Goal: Use online tool/utility: Use online tool/utility

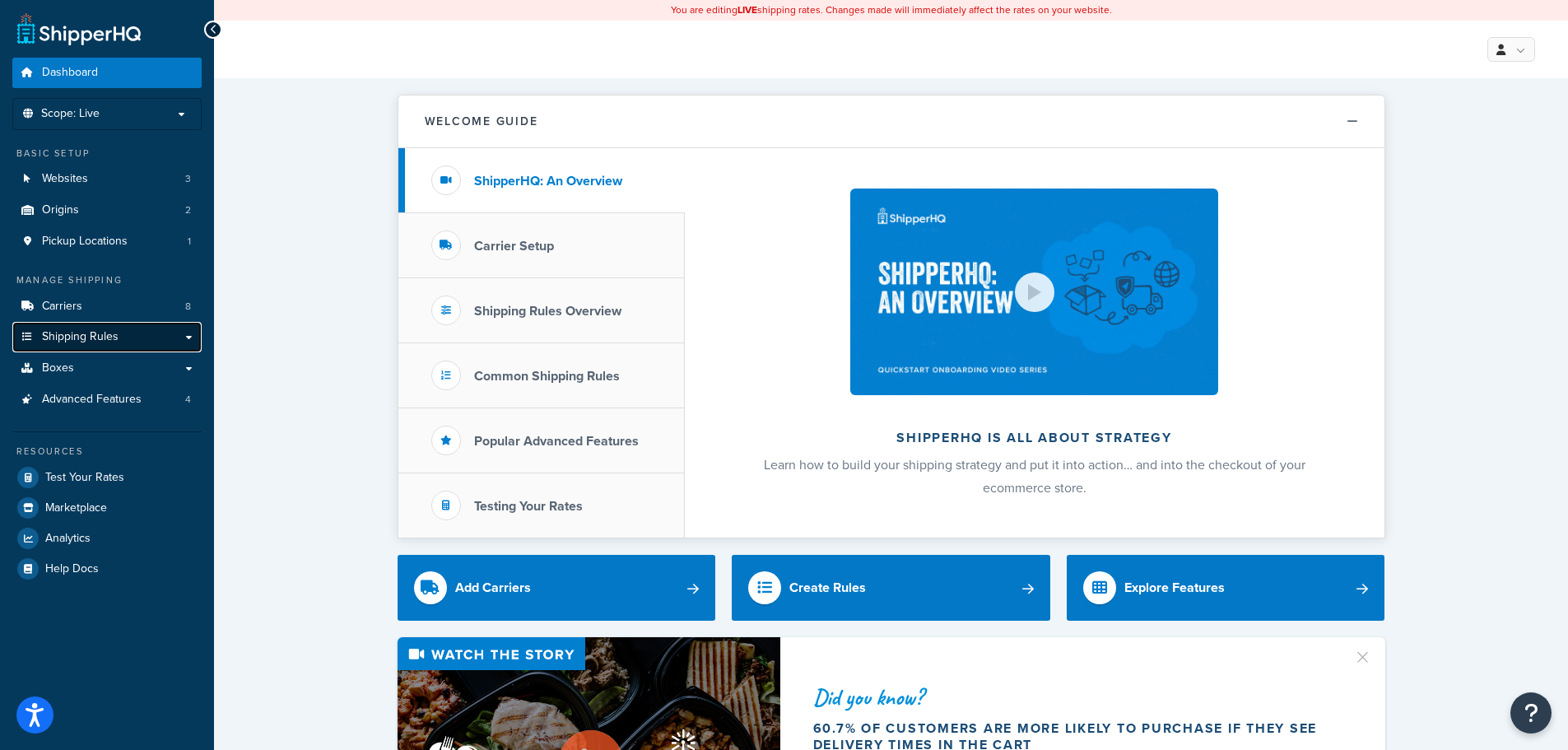
click at [192, 340] on link "Shipping Rules" at bounding box center [107, 337] width 190 height 30
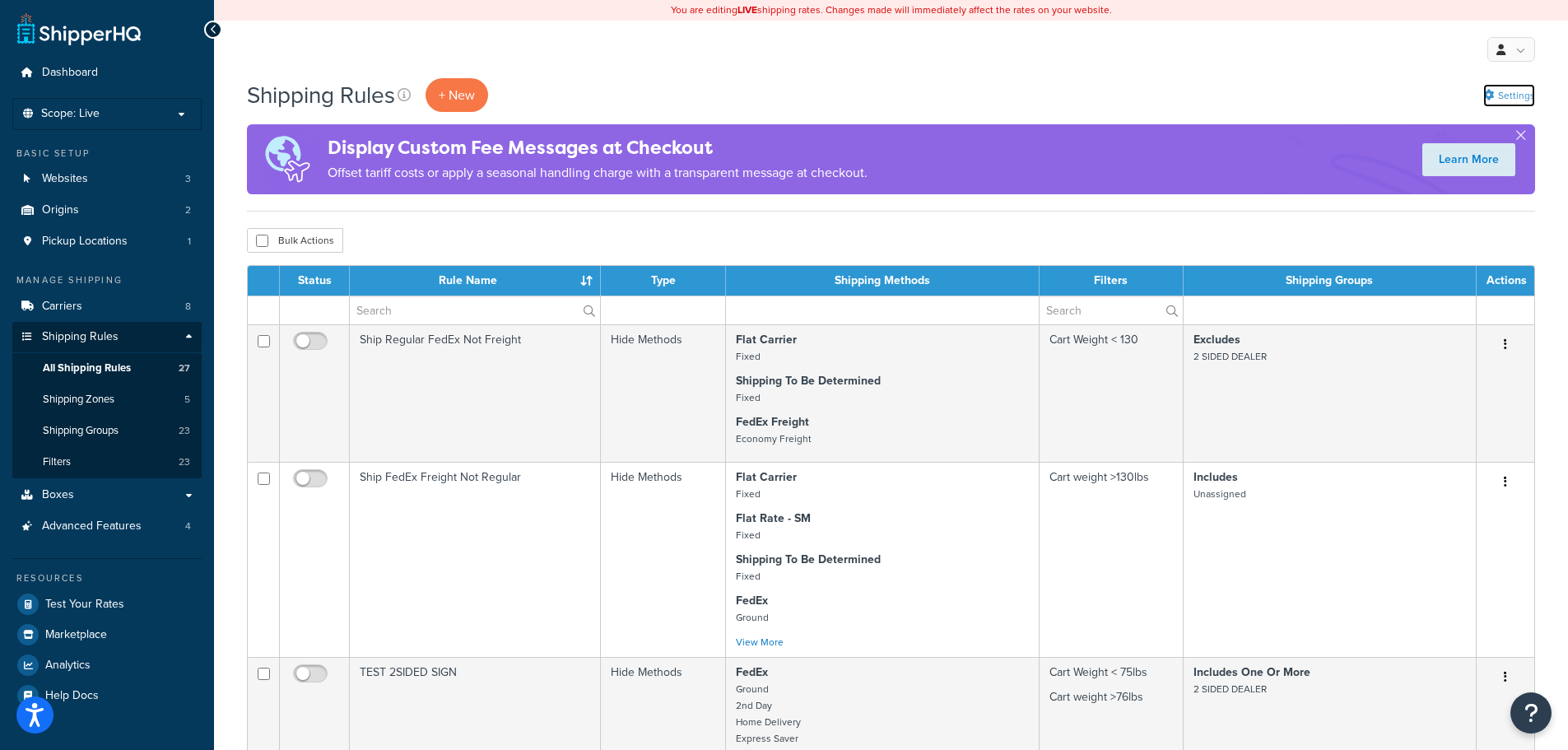
click at [1512, 87] on link "Settings" at bounding box center [1509, 95] width 52 height 23
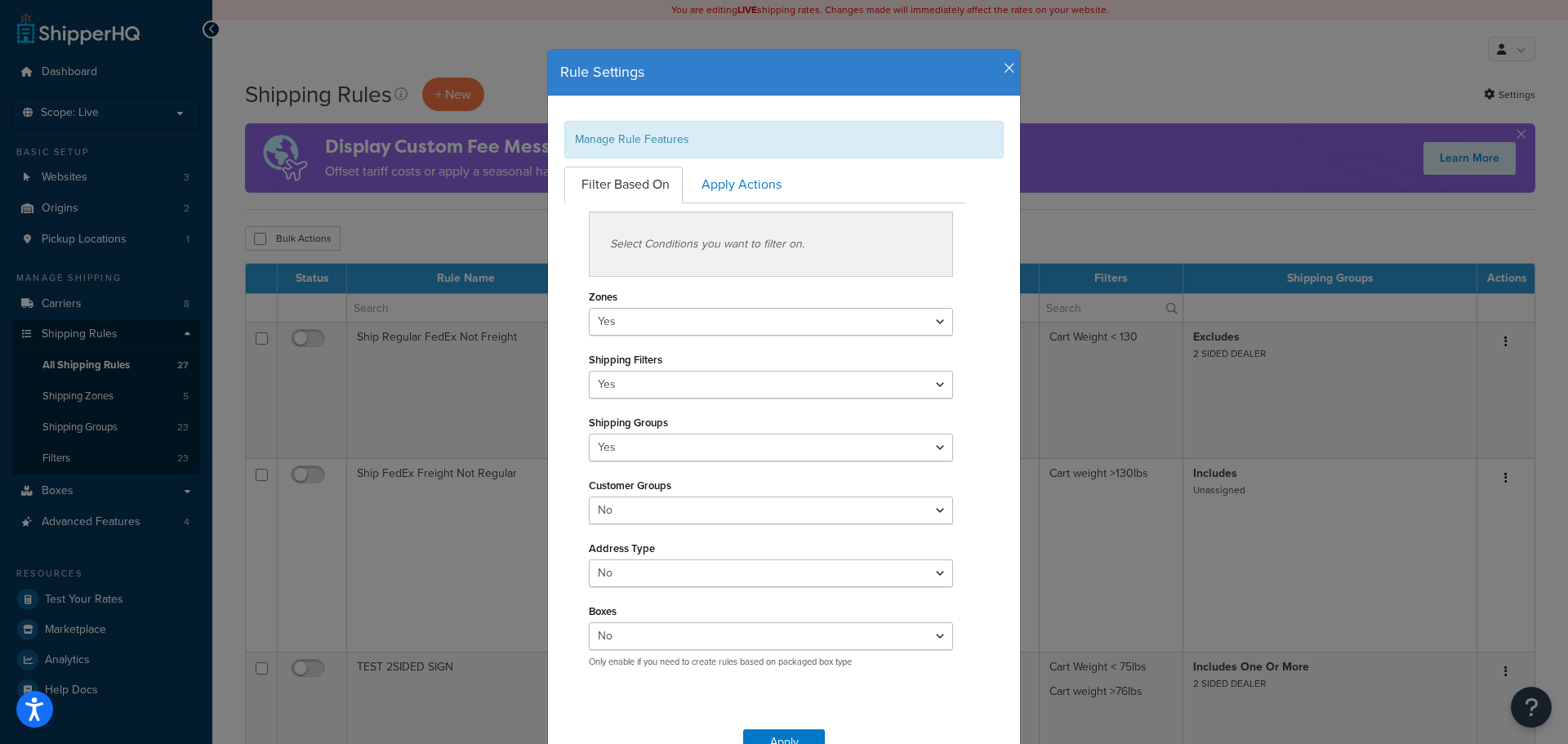
click at [1005, 65] on icon "button" at bounding box center [1009, 68] width 11 height 15
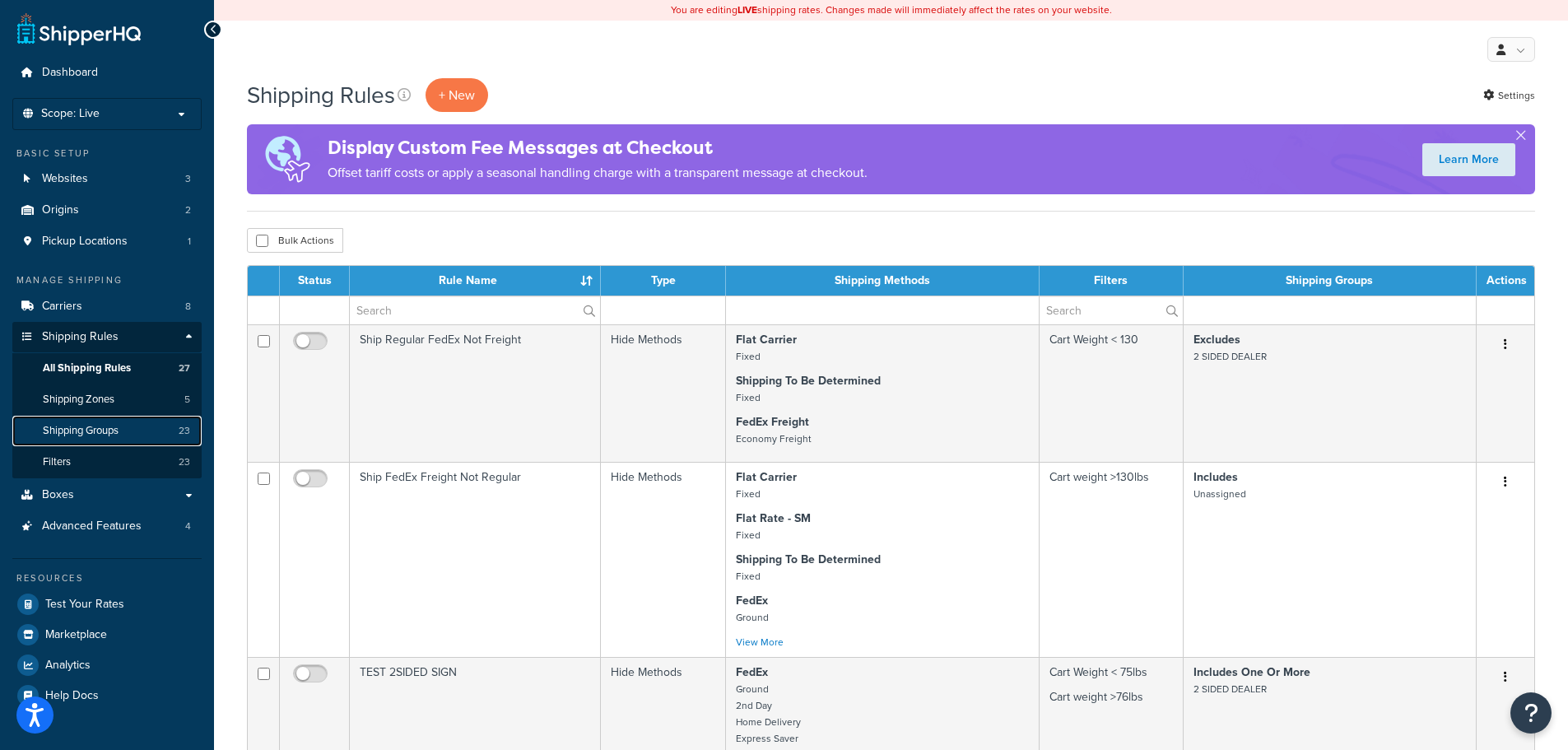
click at [93, 426] on span "Shipping Groups" at bounding box center [80, 431] width 76 height 14
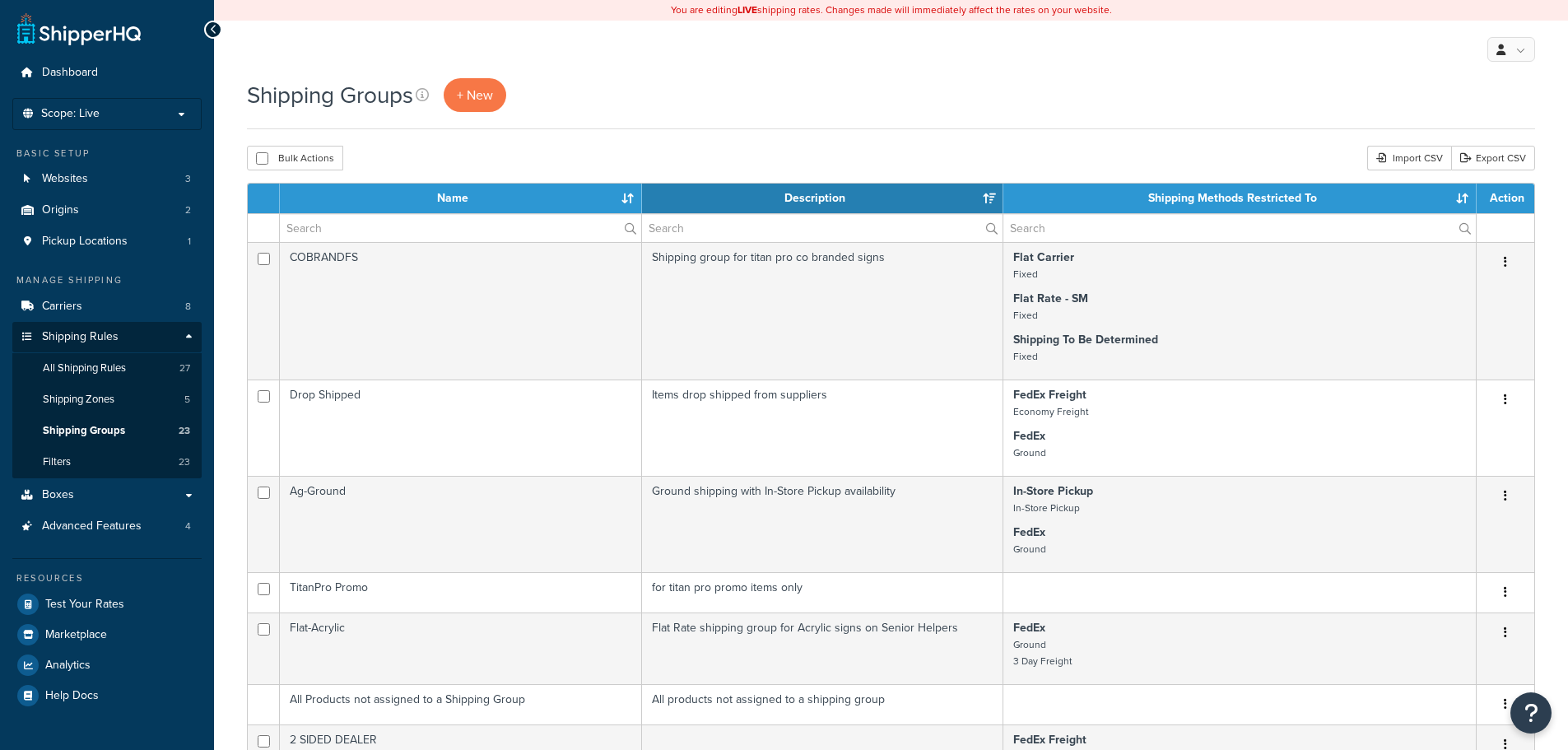
select select "15"
click at [1493, 167] on link "Export CSV" at bounding box center [1493, 158] width 84 height 25
click at [154, 306] on link "Carriers 8" at bounding box center [107, 306] width 190 height 30
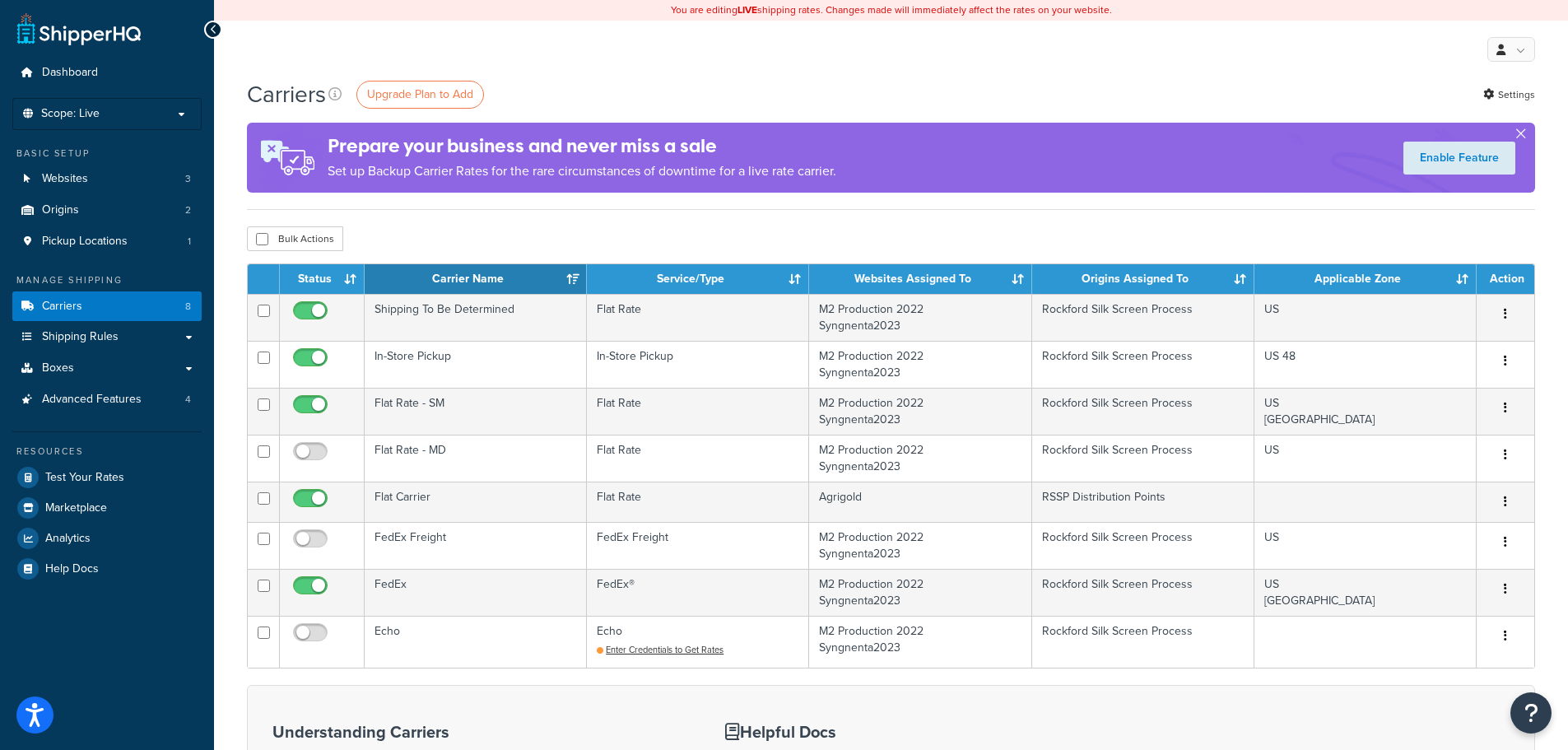
click at [1519, 137] on button "button" at bounding box center [1521, 137] width 4 height 4
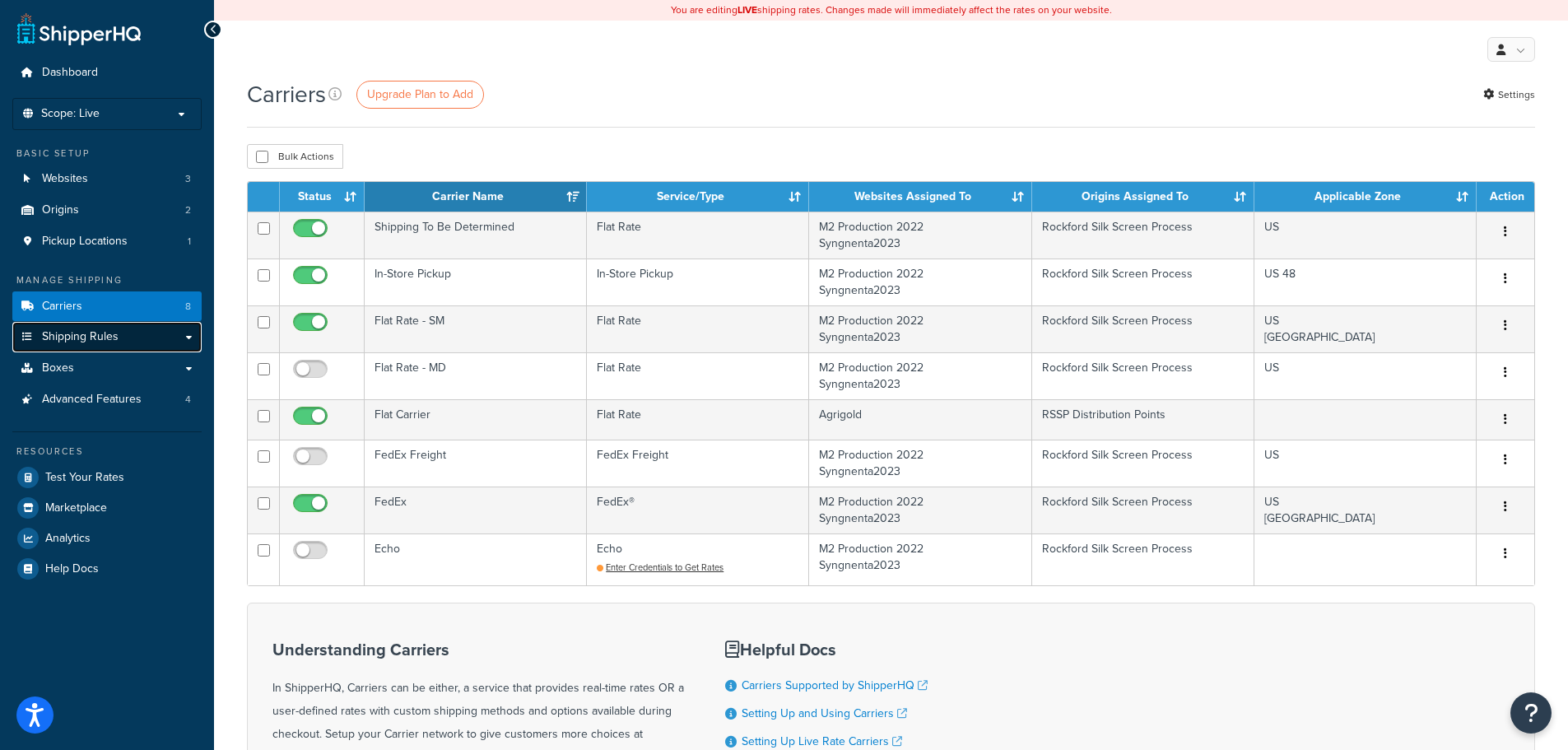
click at [187, 337] on link "Shipping Rules" at bounding box center [107, 337] width 190 height 30
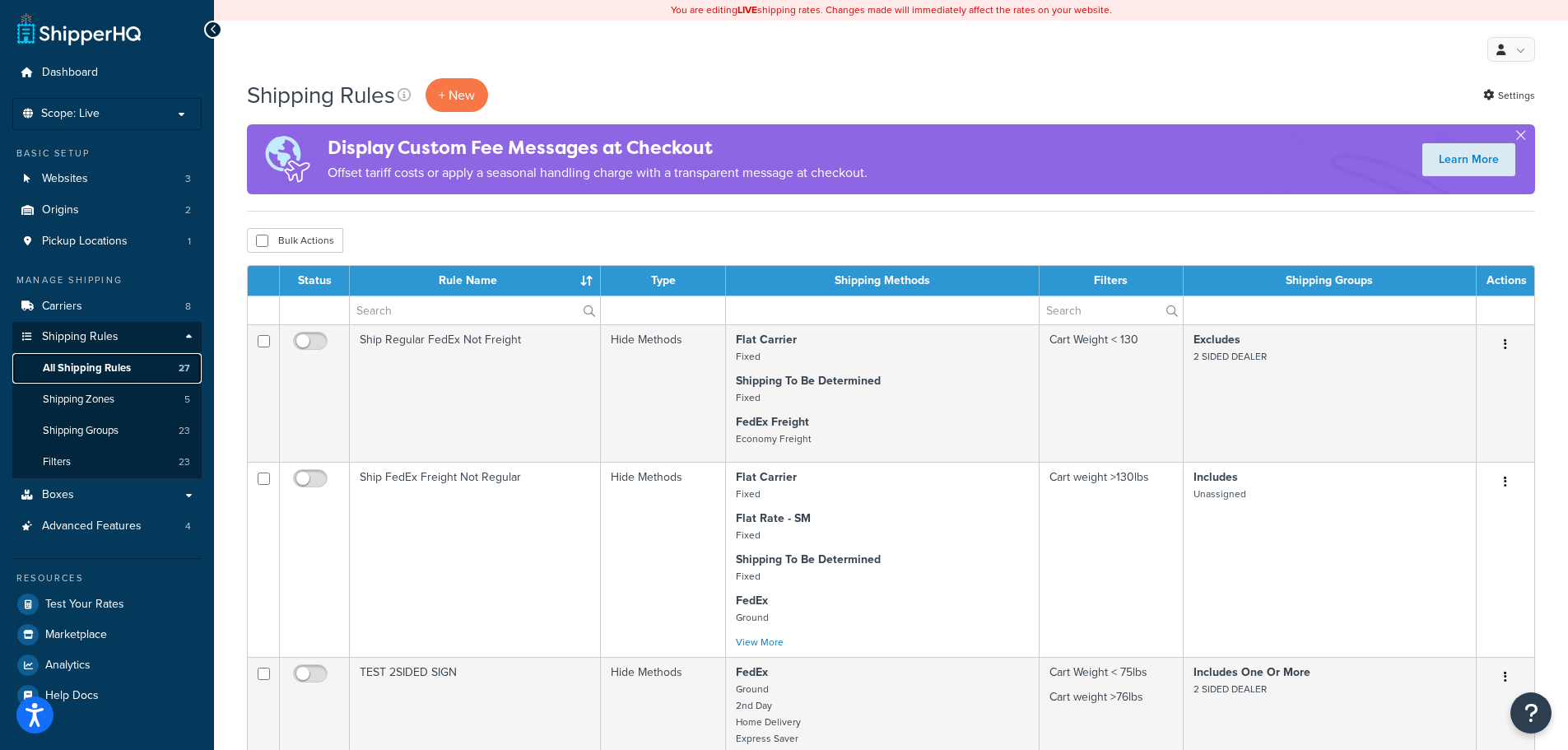
click at [104, 367] on span "All Shipping Rules" at bounding box center [86, 368] width 88 height 14
click at [87, 424] on span "Shipping Groups" at bounding box center [80, 431] width 76 height 14
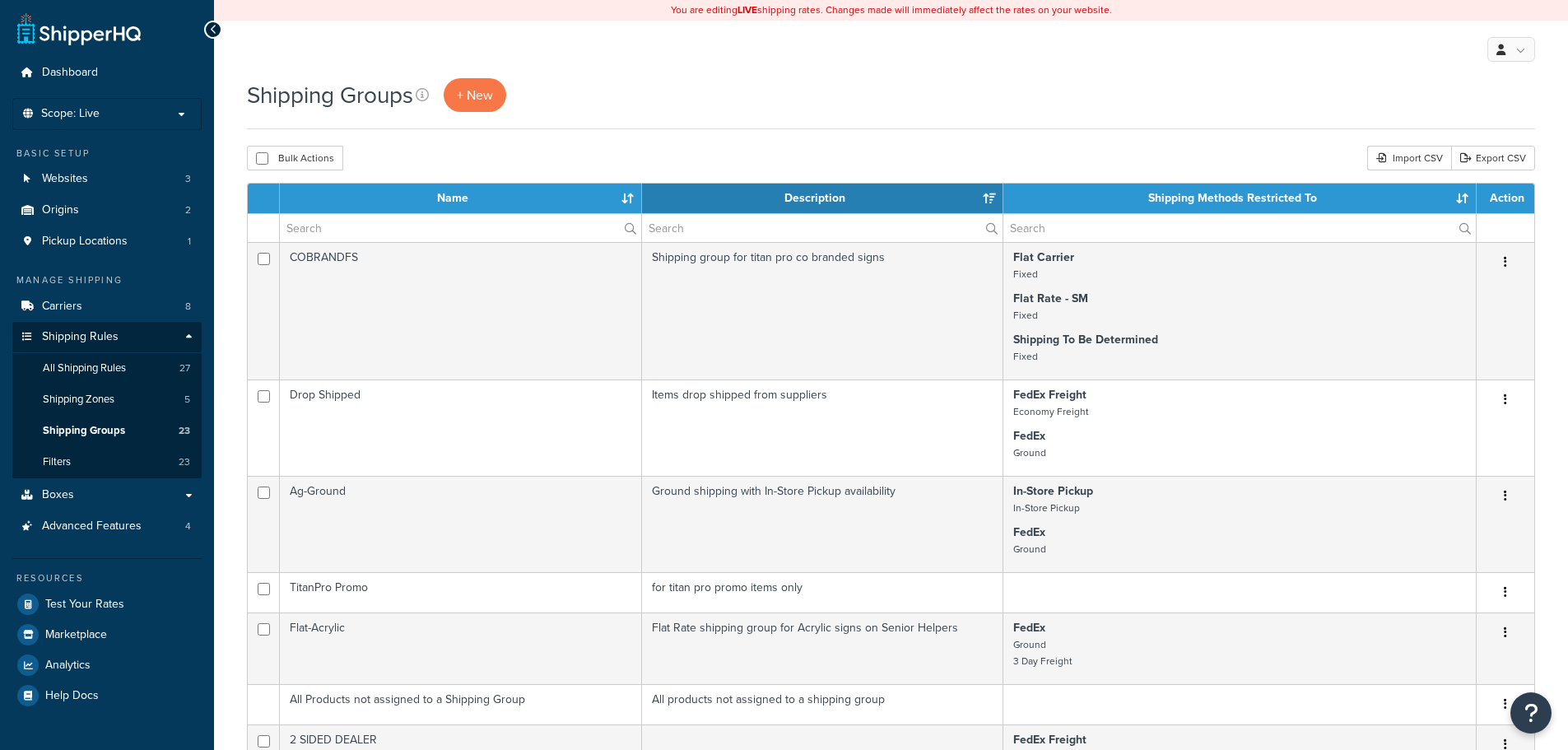
select select "15"
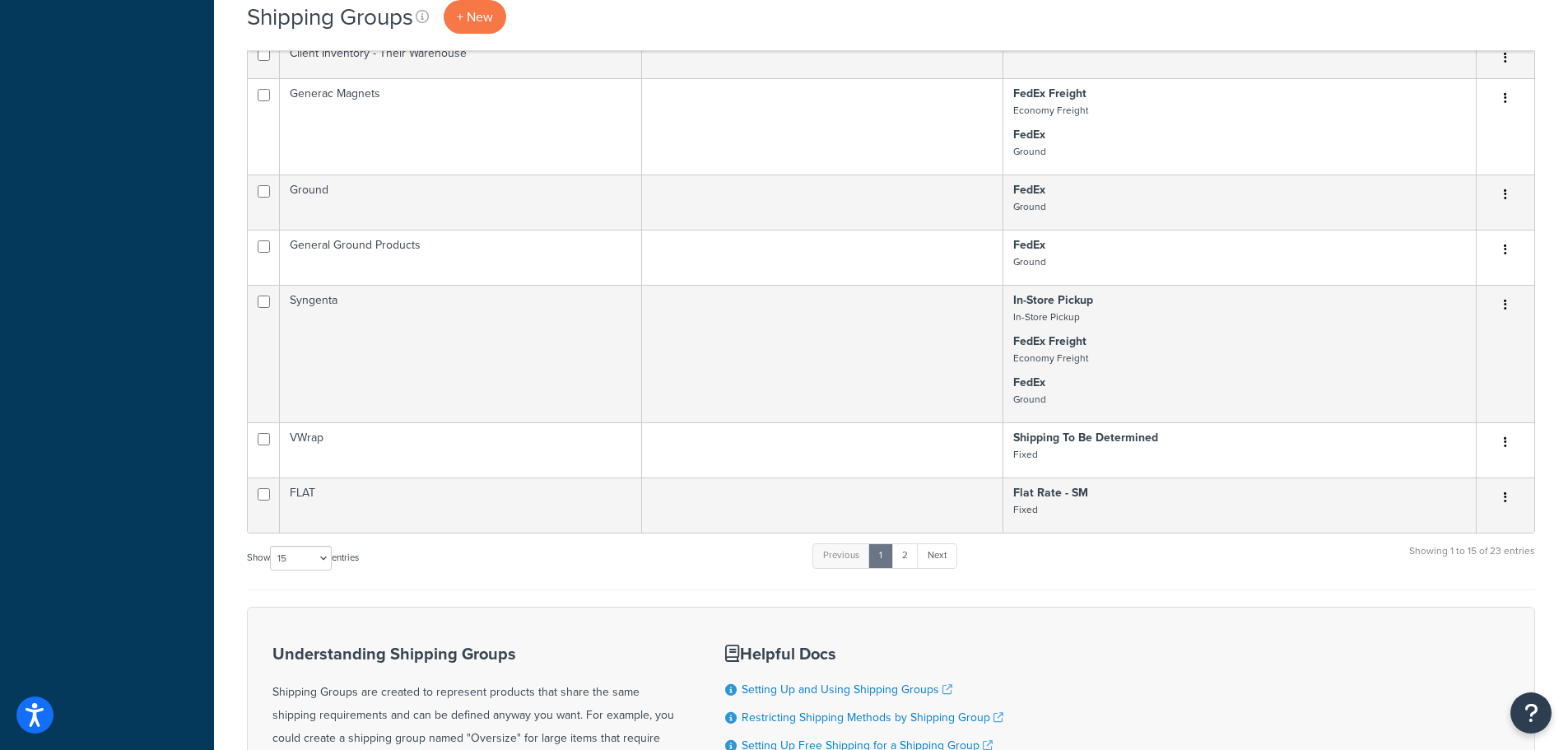
scroll to position [905, 0]
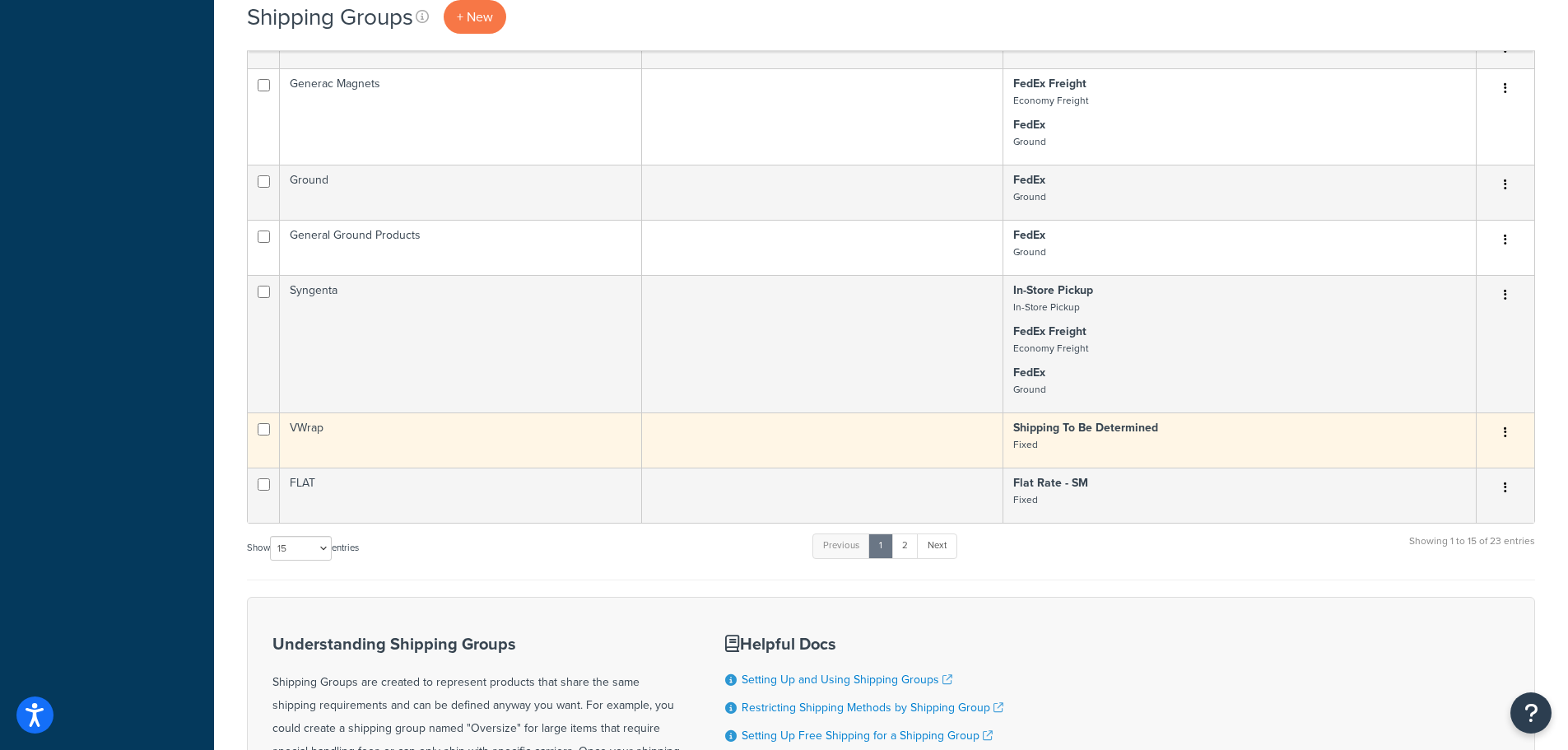
click at [1415, 446] on p "Shipping To Be Determined Fixed" at bounding box center [1240, 436] width 453 height 33
click at [1499, 433] on button "button" at bounding box center [1506, 433] width 23 height 27
click at [1464, 471] on link "Edit" at bounding box center [1439, 465] width 130 height 34
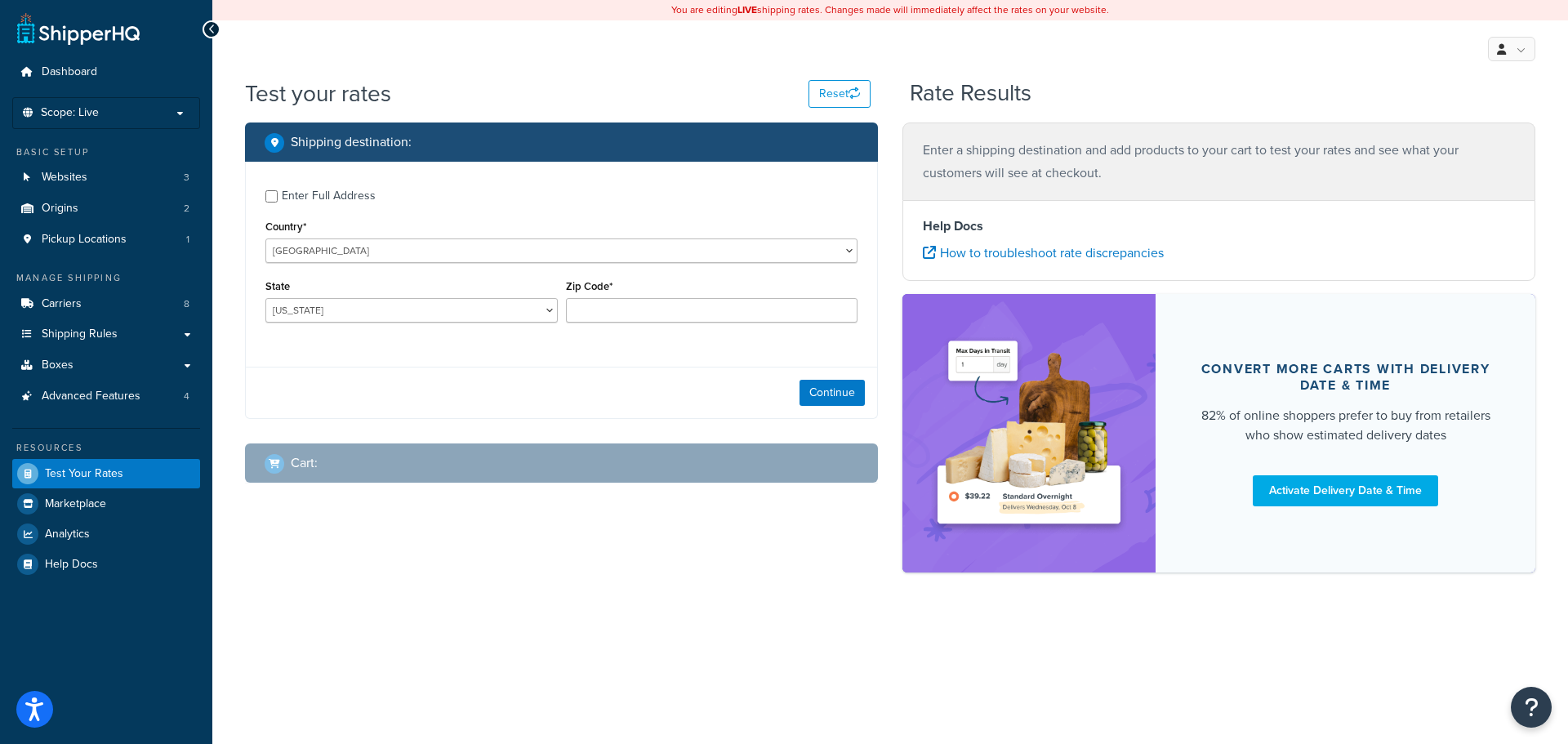
click at [289, 196] on div "Enter Full Address" at bounding box center [328, 196] width 94 height 23
click at [277, 196] on input "Enter Full Address" at bounding box center [272, 197] width 12 height 12
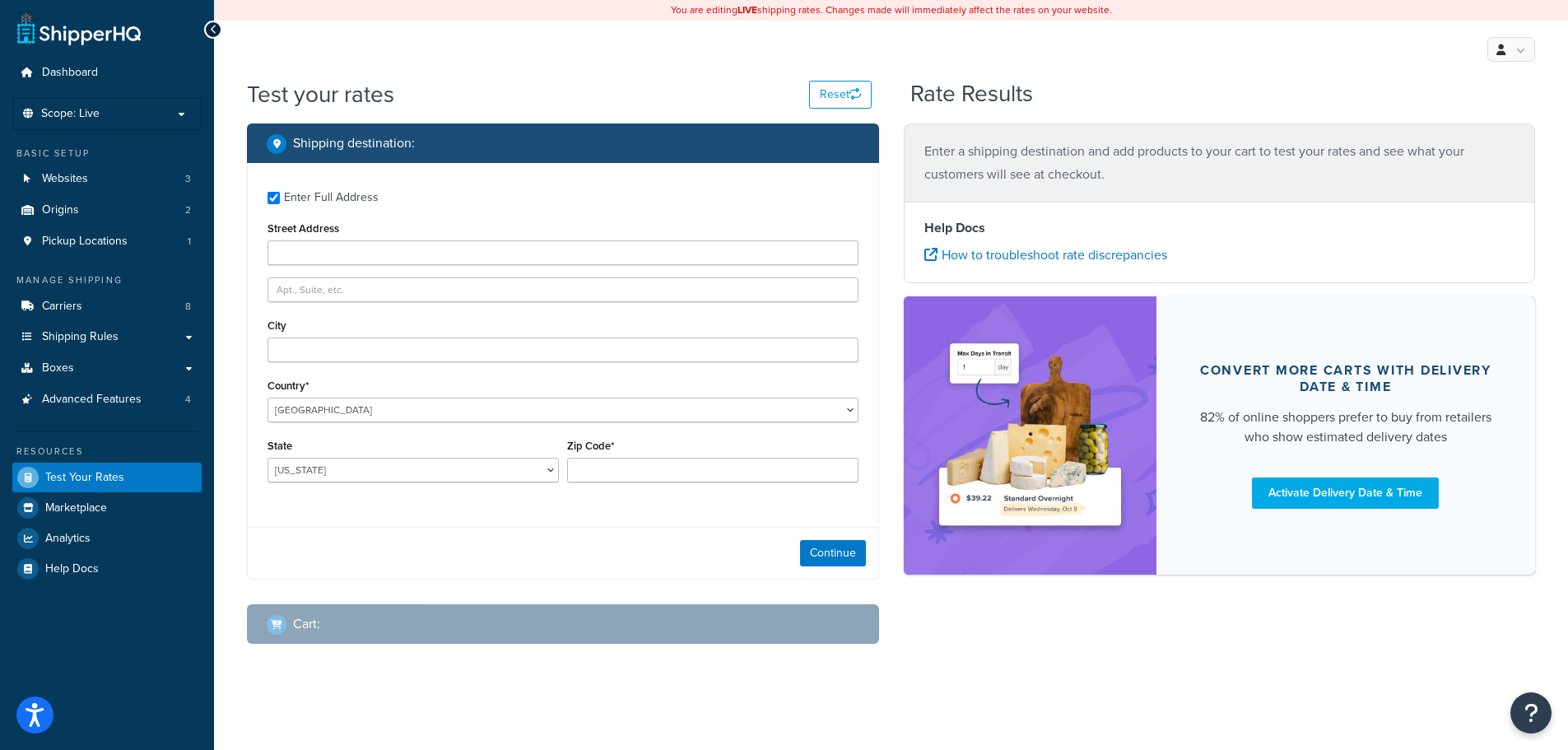
click at [282, 209] on div "Enter Full Address" at bounding box center [563, 196] width 591 height 27
click at [286, 192] on div "Enter Full Address" at bounding box center [331, 198] width 94 height 23
click at [279, 192] on input "Enter Full Address" at bounding box center [274, 198] width 12 height 12
checkbox input "false"
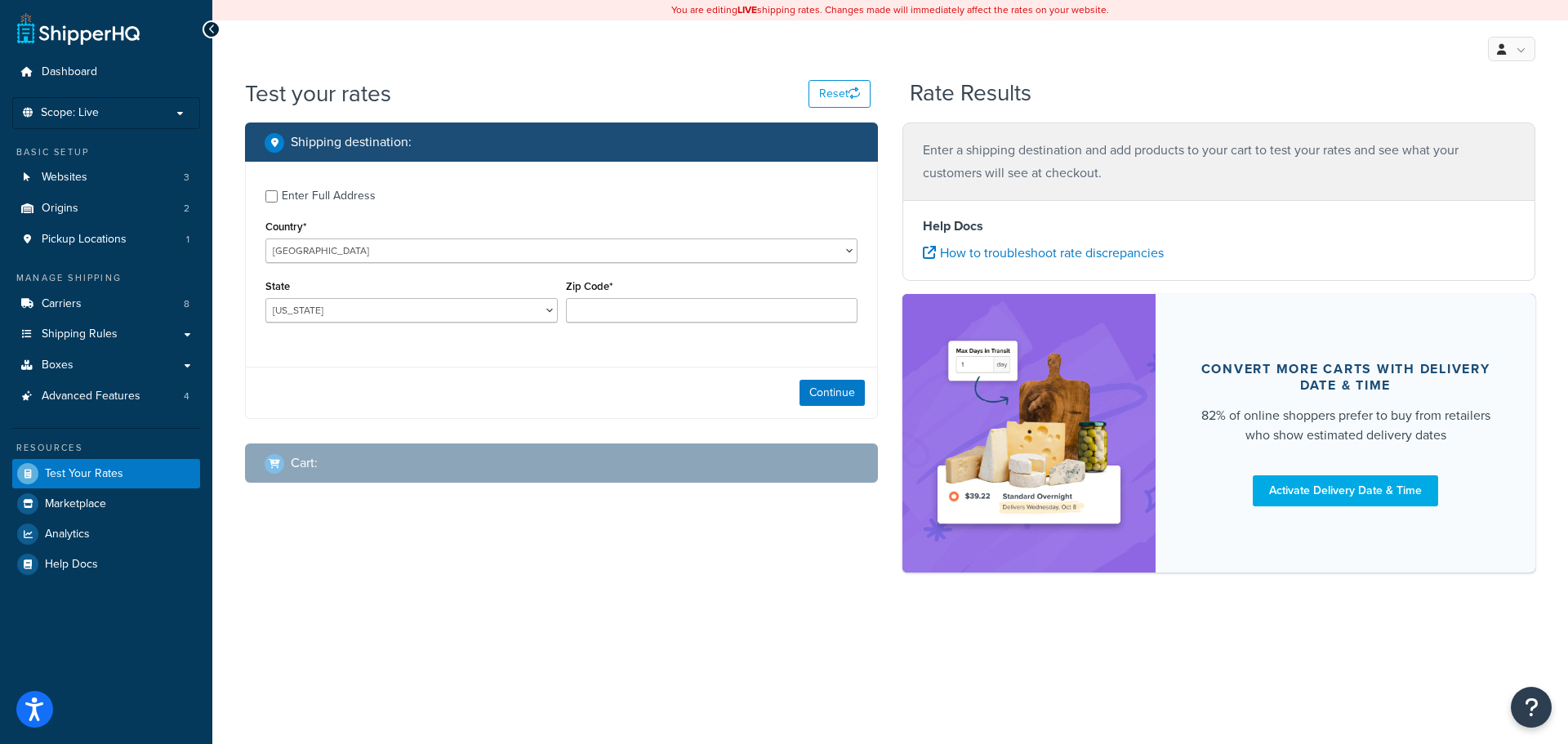
click at [338, 291] on div "State Alabama Alaska American Samoa Arizona Arkansas Armed Forces Americas Arme…" at bounding box center [411, 299] width 292 height 48
click at [343, 311] on select "Alabama Alaska American Samoa Arizona Arkansas Armed Forces Americas Armed Forc…" at bounding box center [411, 311] width 292 height 25
select select "IL"
click at [266, 298] on select "Alabama Alaska American Samoa Arizona Arkansas Armed Forces Americas Armed Forc…" at bounding box center [411, 311] width 292 height 25
type input "61081"
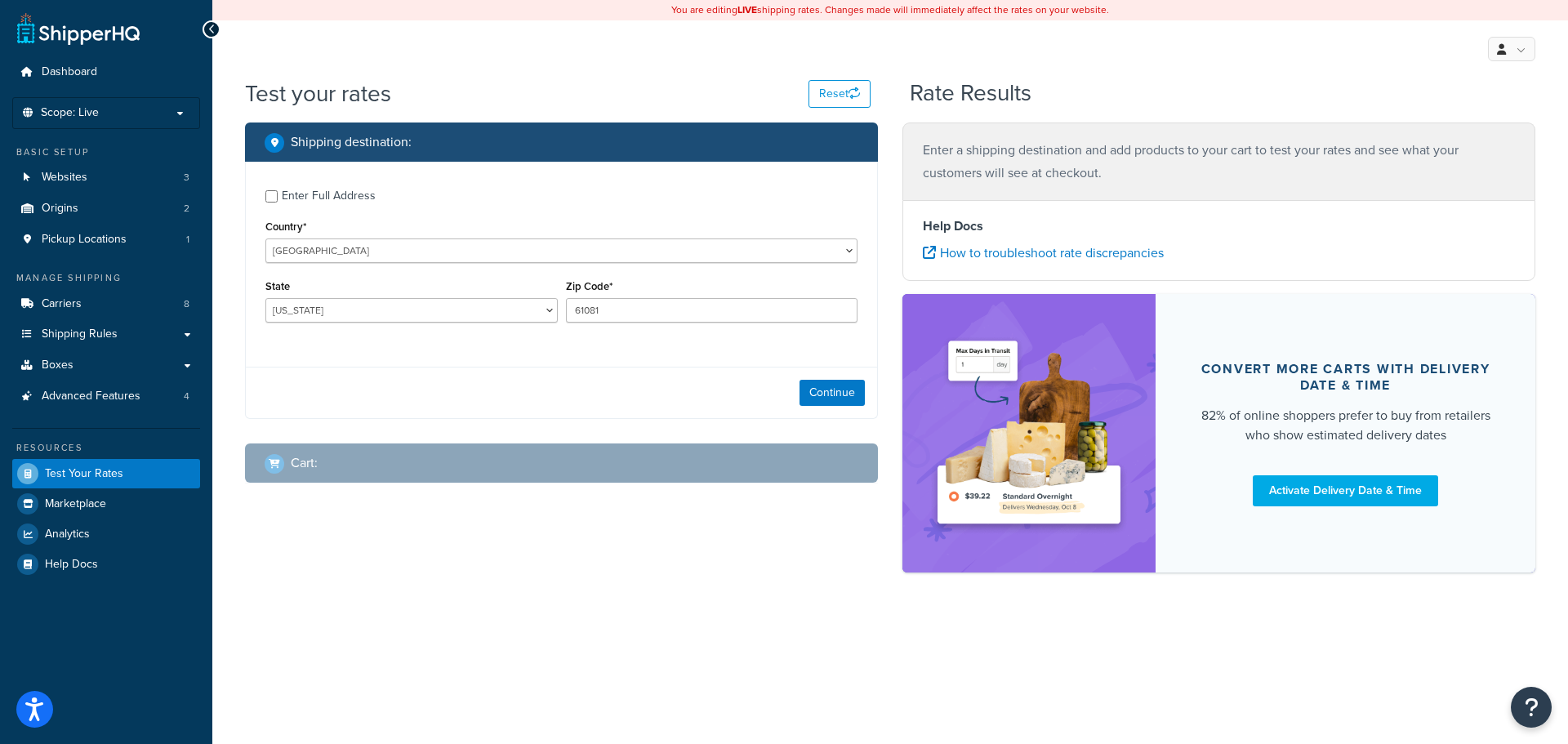
click at [793, 402] on div "Continue" at bounding box center [561, 392] width 631 height 51
click at [810, 398] on button "Continue" at bounding box center [833, 393] width 65 height 26
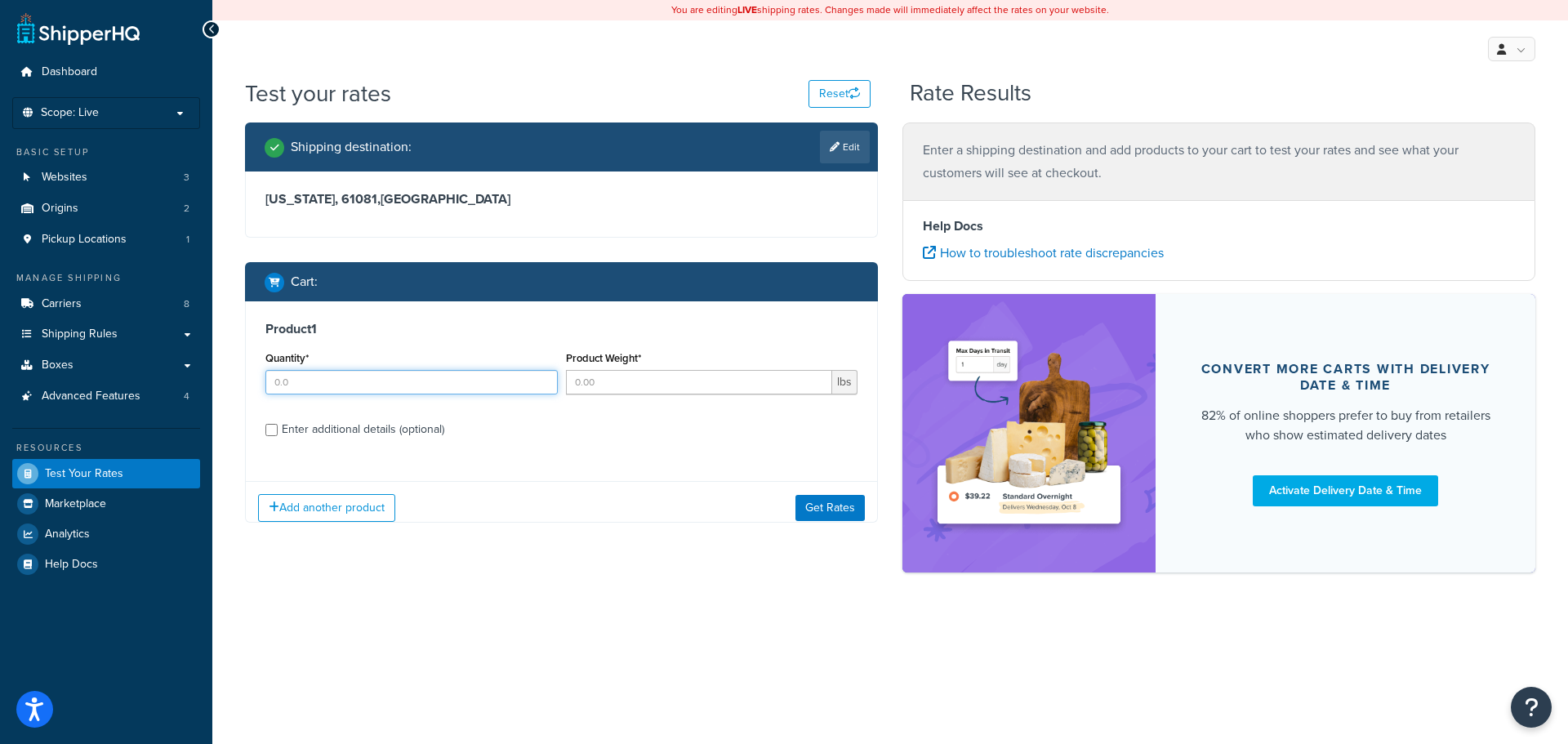
click at [334, 384] on input "Quantity*" at bounding box center [411, 382] width 292 height 25
type input "1"
type input "5"
click at [314, 408] on div "Product 1 Quantity* 1 Product Weight* 5 lbs Enter additional details (optional)" at bounding box center [561, 385] width 631 height 168
click at [307, 431] on div "Enter additional details (optional)" at bounding box center [363, 430] width 162 height 23
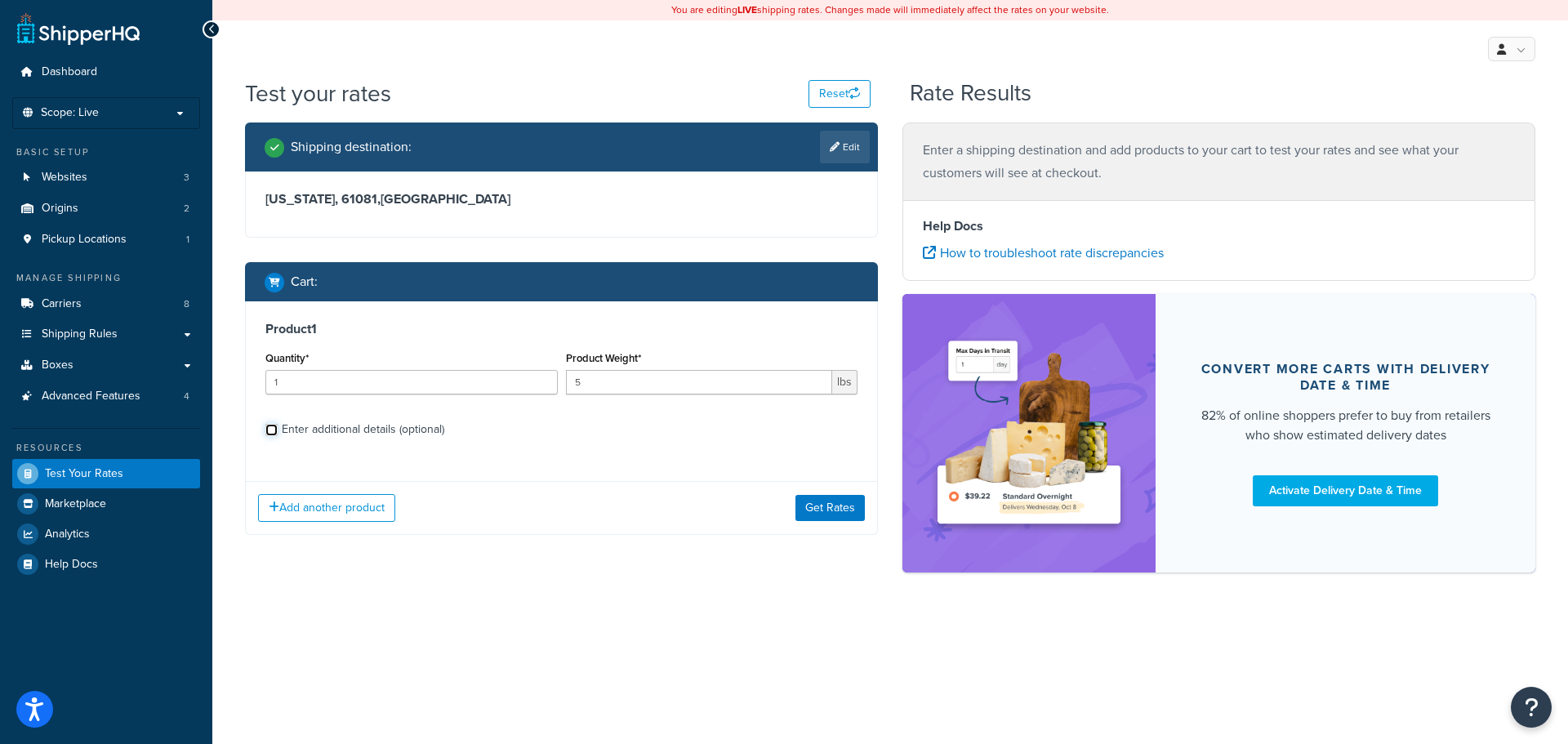
click at [277, 431] on input "Enter additional details (optional)" at bounding box center [272, 430] width 12 height 12
checkbox input "true"
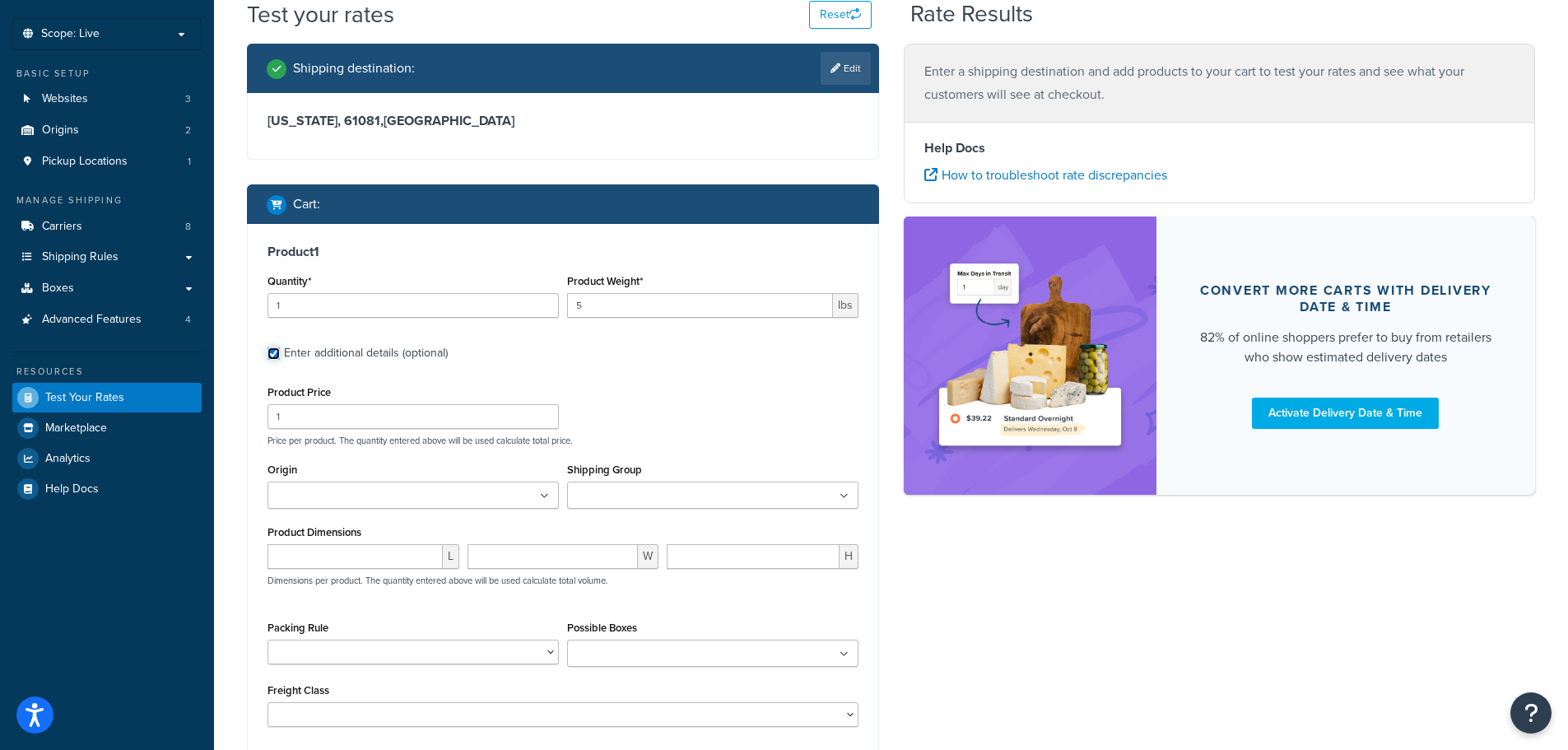
scroll to position [82, 0]
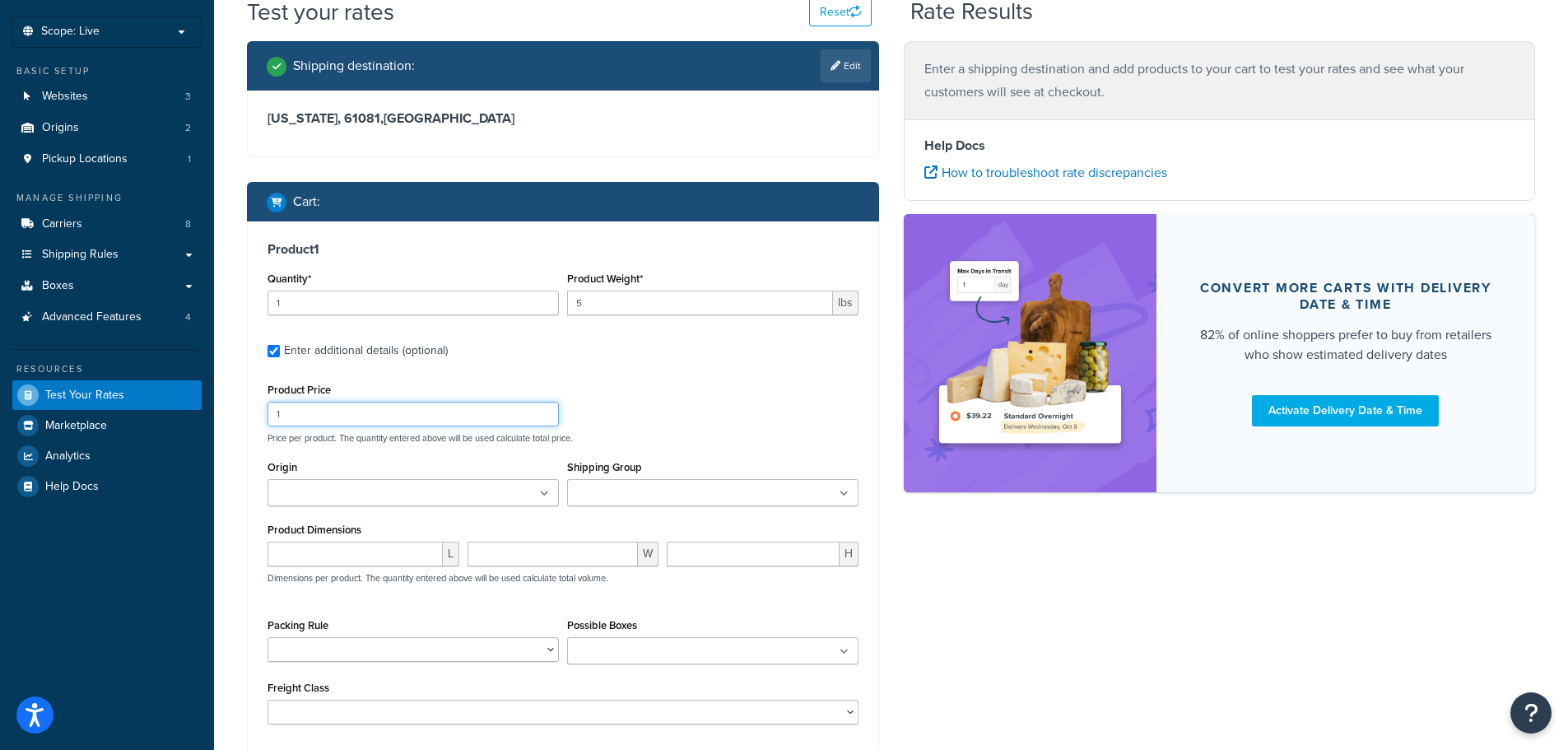
click at [327, 422] on input "1" at bounding box center [413, 414] width 291 height 25
type input "250.00"
click at [695, 481] on ul at bounding box center [712, 492] width 291 height 28
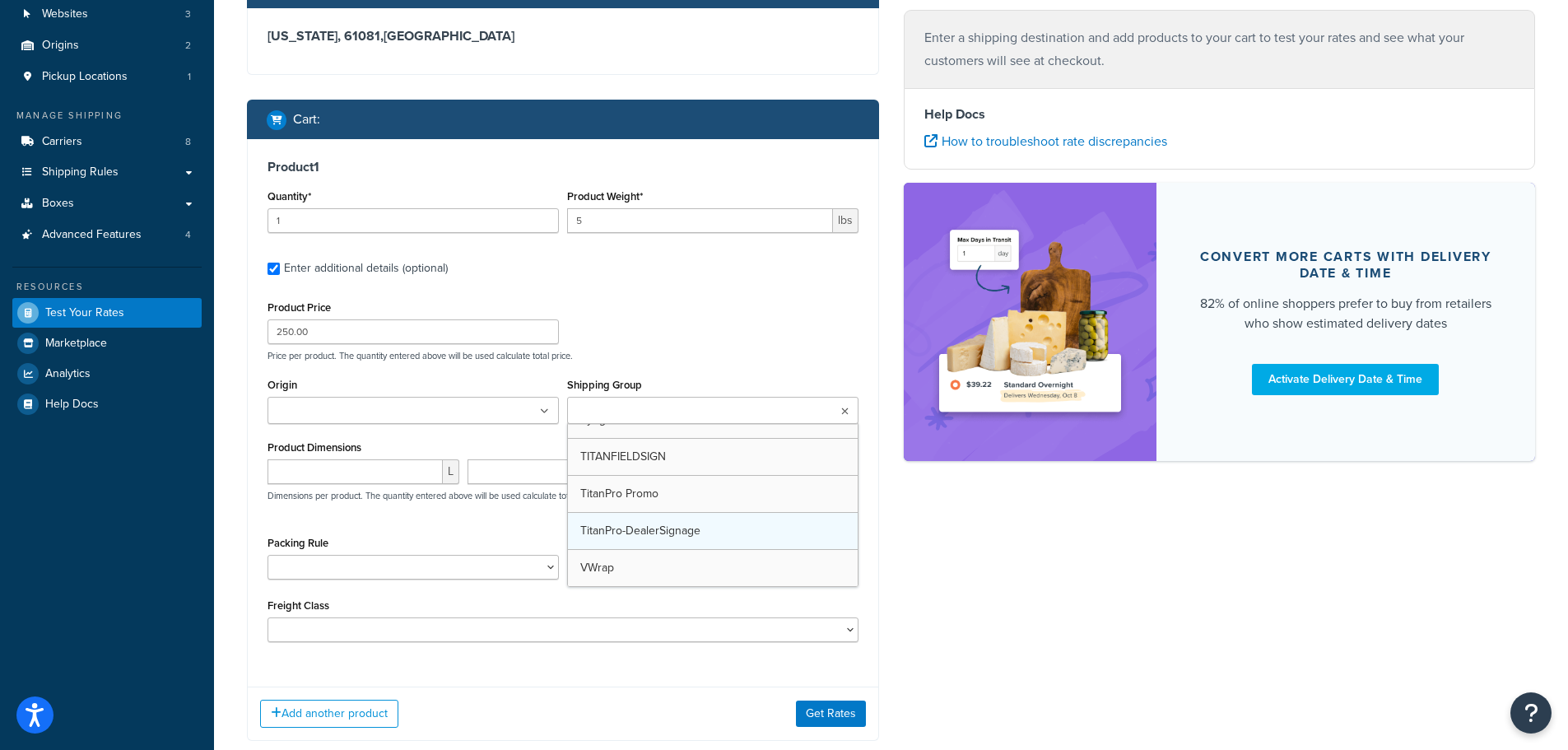
scroll to position [614, 0]
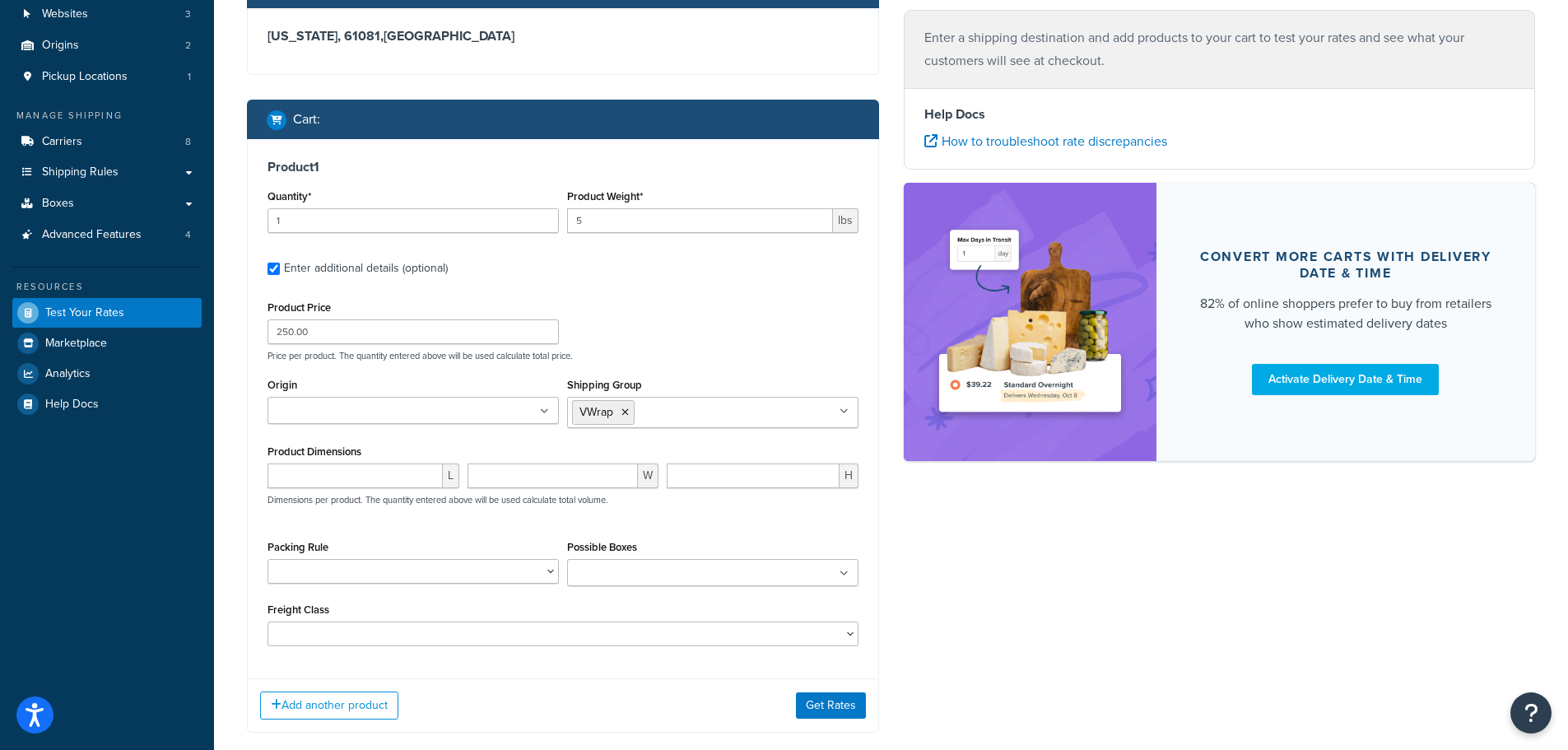
click at [989, 619] on div "Shipping destination : Edit Illinois, 61081 , United States Cart : Product 1 Qu…" at bounding box center [891, 358] width 1313 height 798
click at [838, 722] on button "Get Rates" at bounding box center [830, 718] width 70 height 27
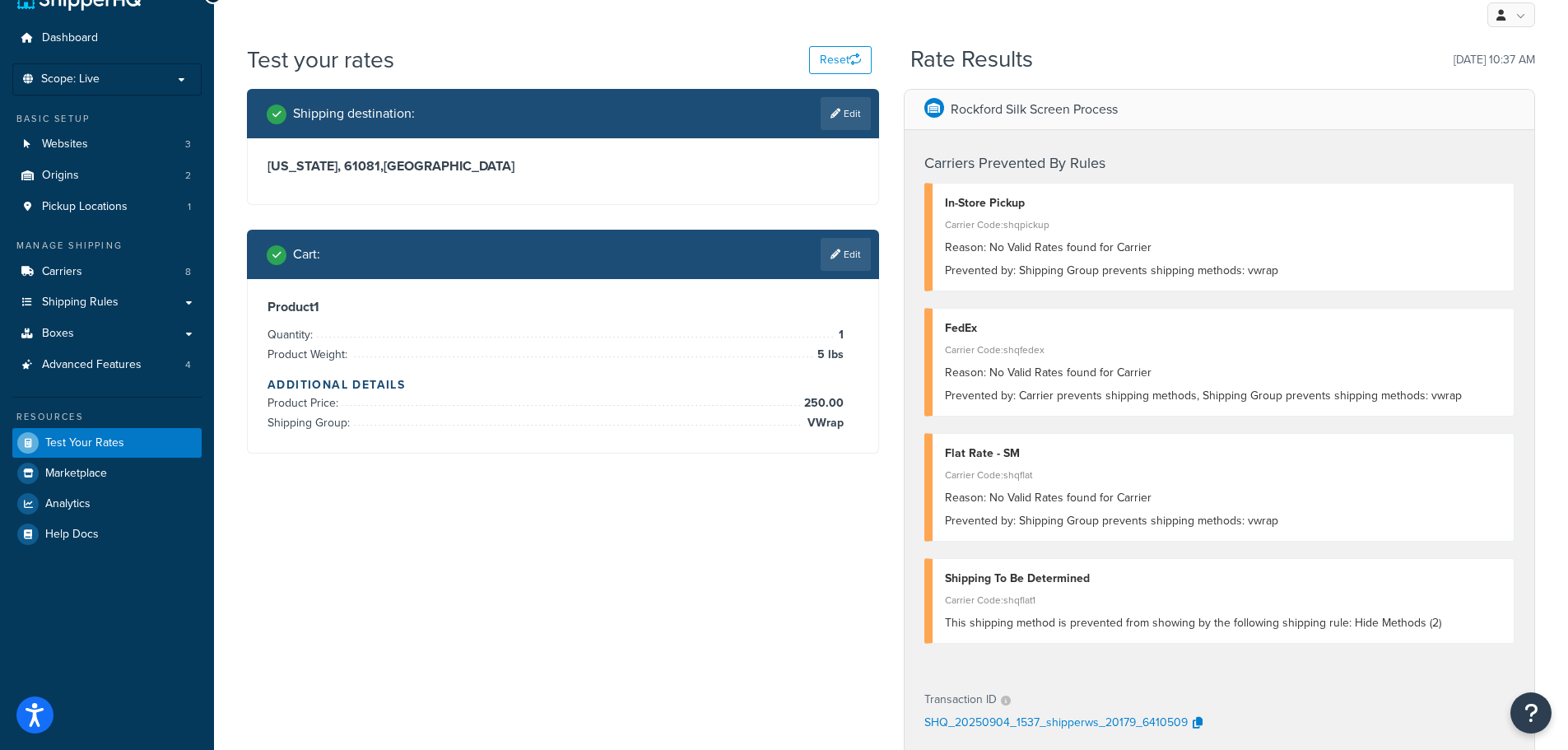
scroll to position [0, 0]
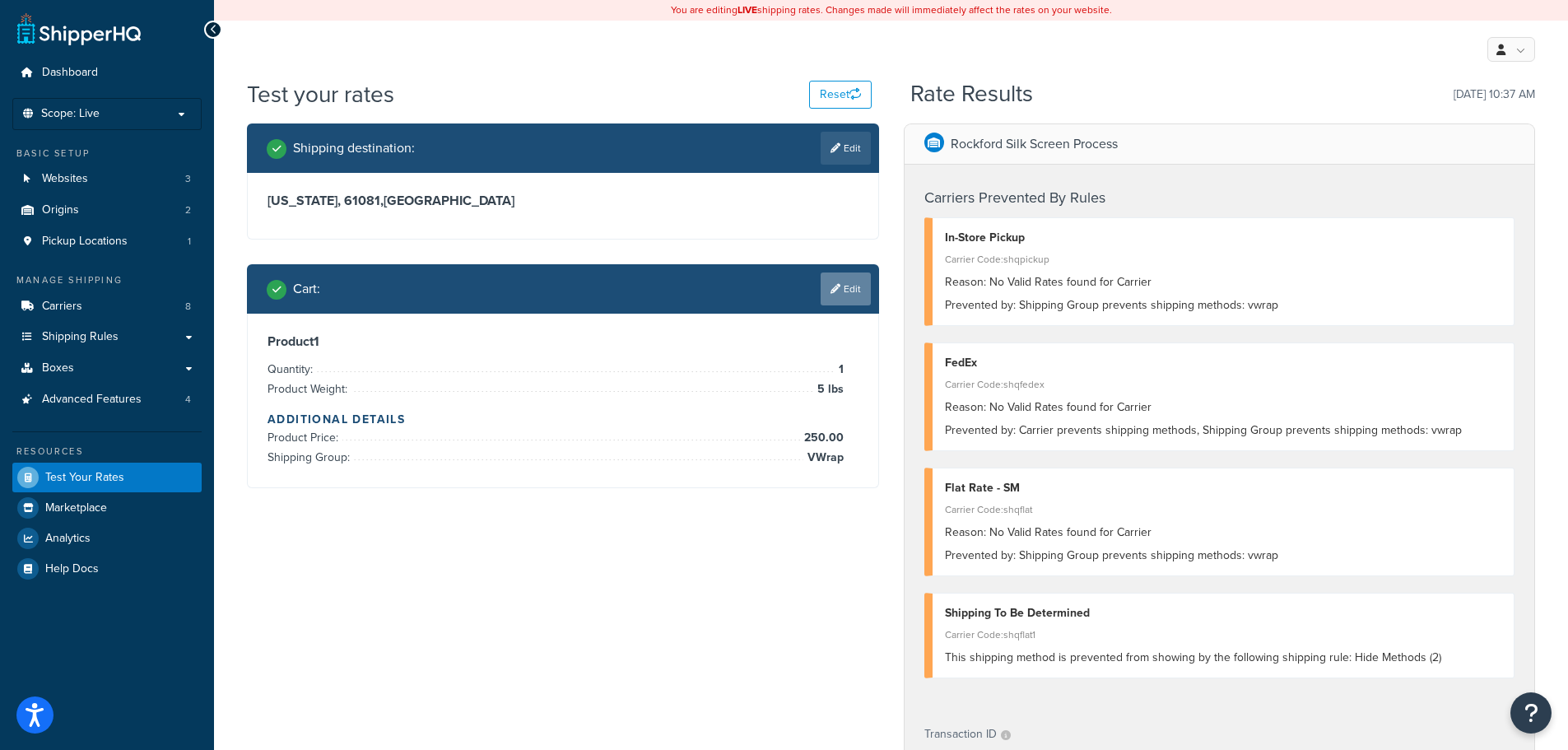
click at [845, 294] on link "Edit" at bounding box center [845, 288] width 50 height 33
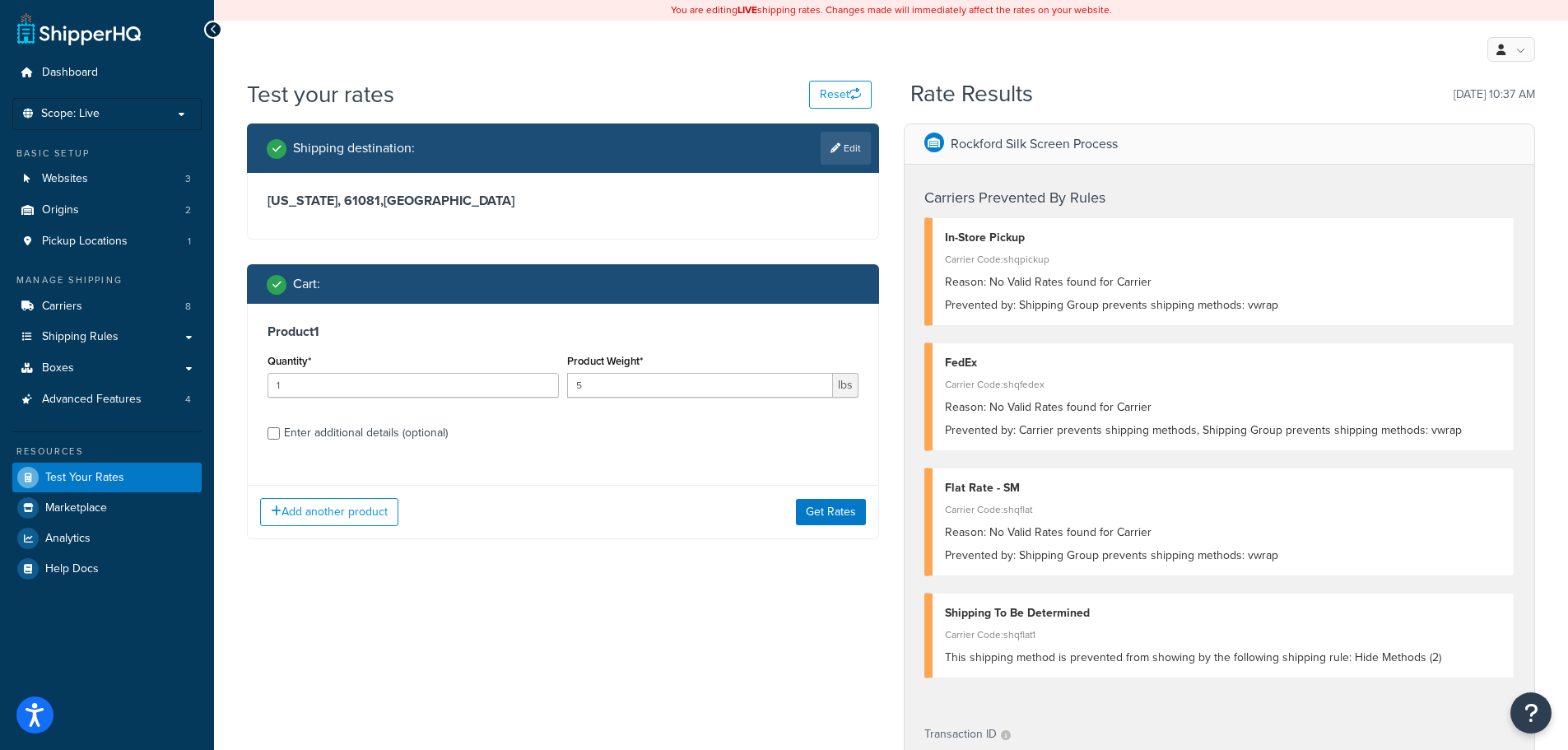
click at [420, 430] on div "Enter additional details (optional)" at bounding box center [366, 433] width 164 height 23
click at [279, 430] on input "Enter additional details (optional)" at bounding box center [274, 433] width 12 height 12
checkbox input "true"
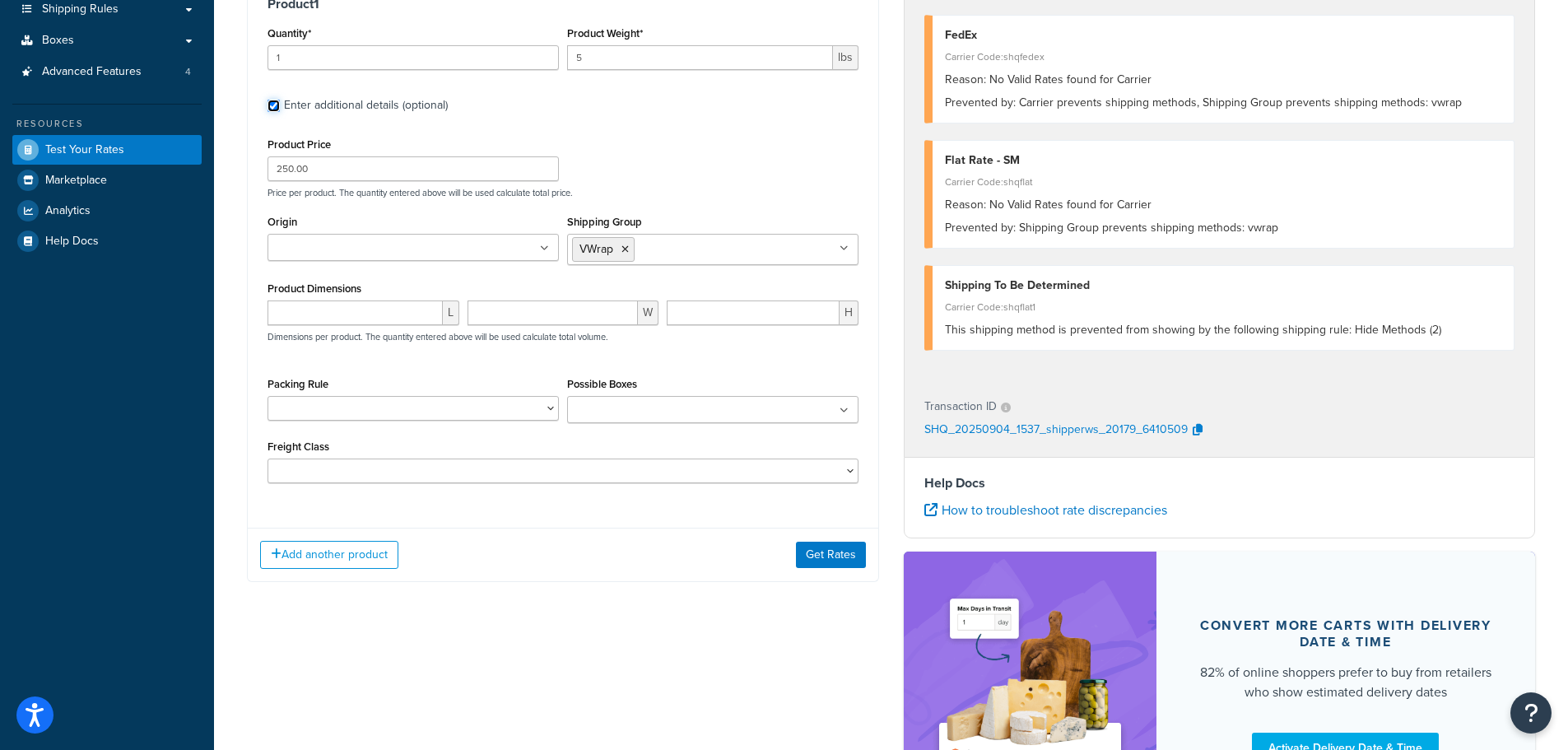
scroll to position [329, 0]
click at [470, 423] on div "Packing Rule 24x24x24 Box 96"X48" Pallet Crop Markers GENERAC LOGOS Ground Deca…" at bounding box center [413, 401] width 300 height 60
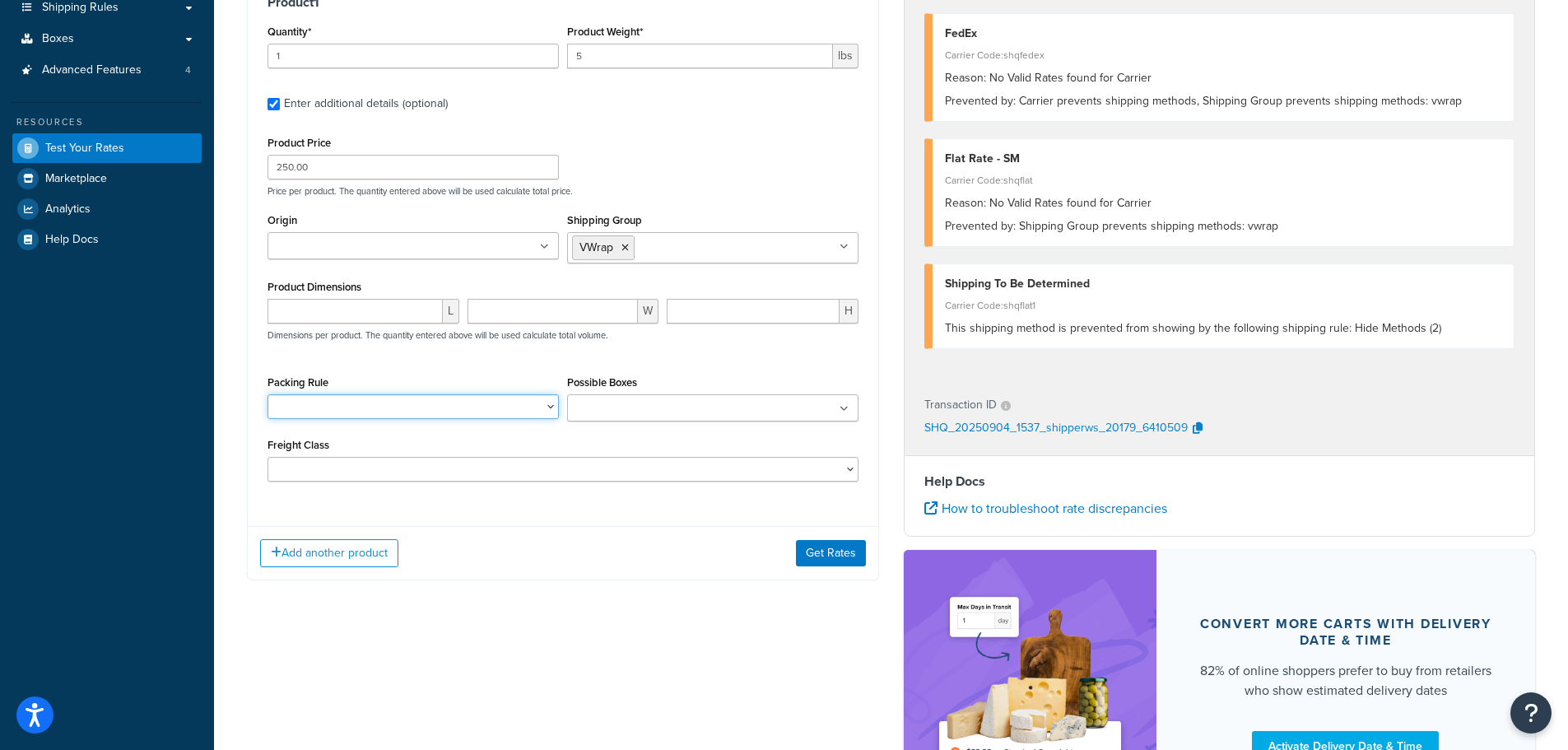
click at [480, 410] on select "24x24x24 Box 96"X48" Pallet Crop Markers GENERAC LOGOS Ground Decals Large Pall…" at bounding box center [413, 407] width 291 height 25
select select "56368"
click at [268, 394] on select "24x24x24 Box 96"X48" Pallet Crop Markers GENERAC LOGOS Ground Decals Large Pall…" at bounding box center [413, 407] width 291 height 25
click at [792, 557] on div "Add another product Get Rates" at bounding box center [562, 552] width 631 height 53
click at [818, 544] on button "Get Rates" at bounding box center [830, 553] width 70 height 27
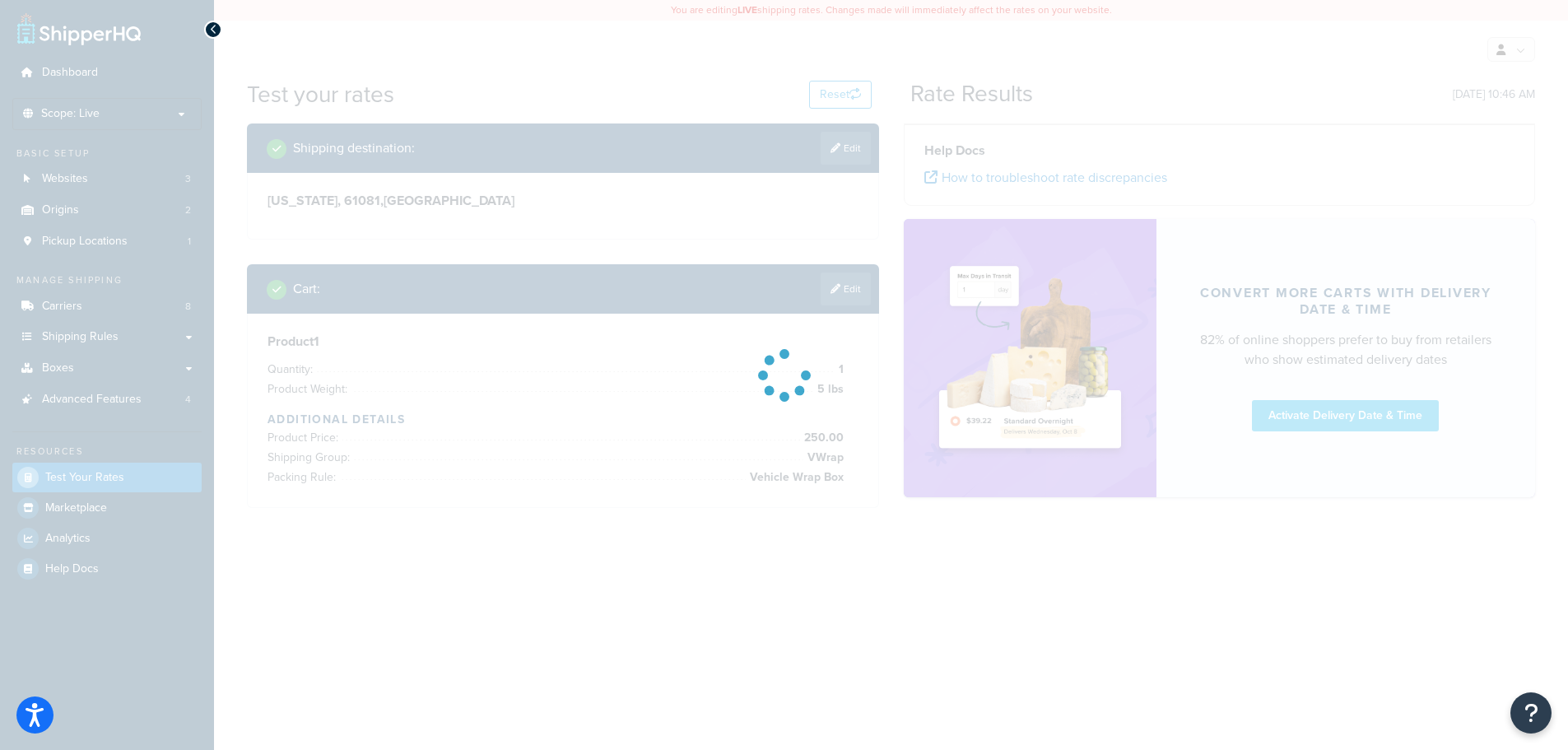
scroll to position [0, 0]
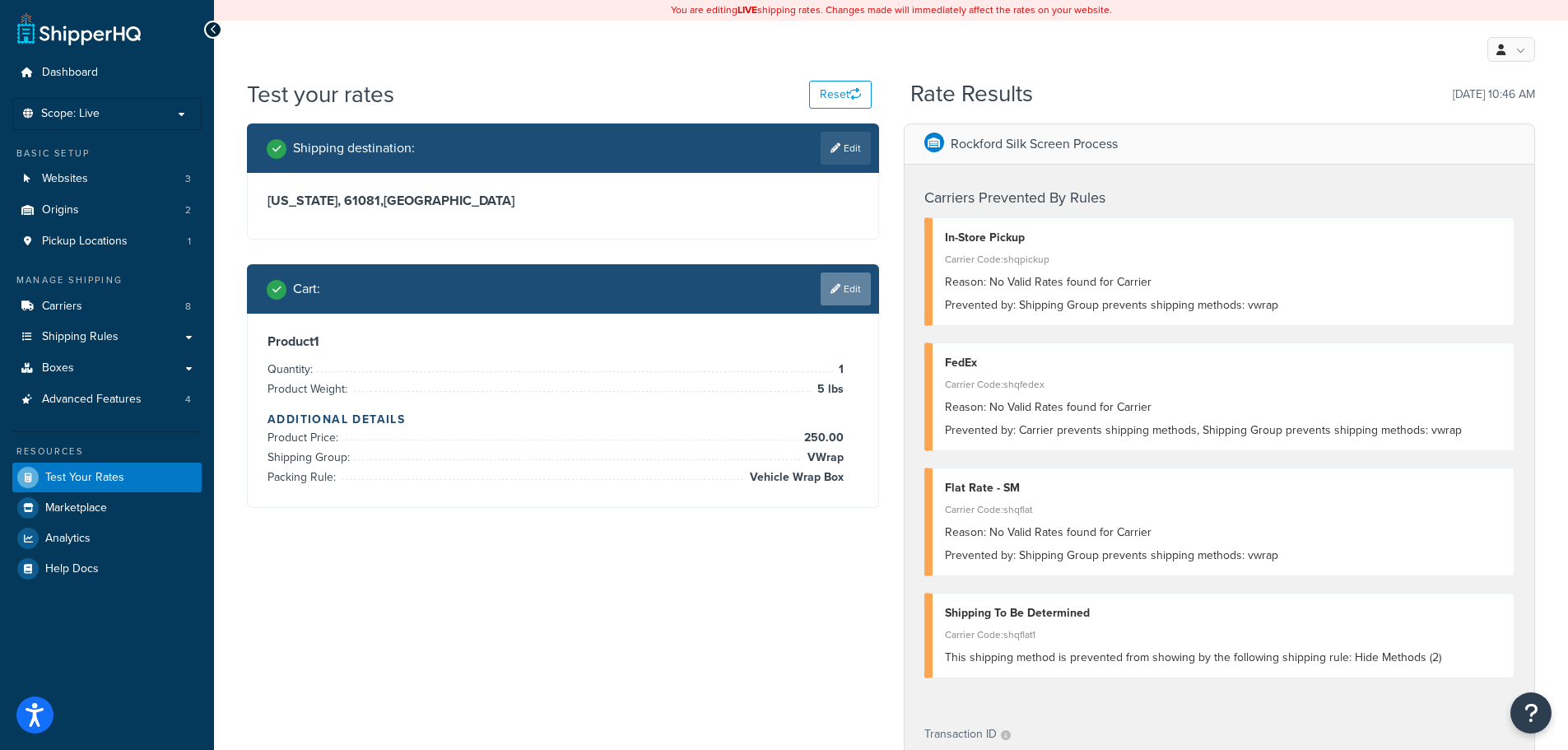
click at [851, 305] on link "Edit" at bounding box center [845, 288] width 50 height 33
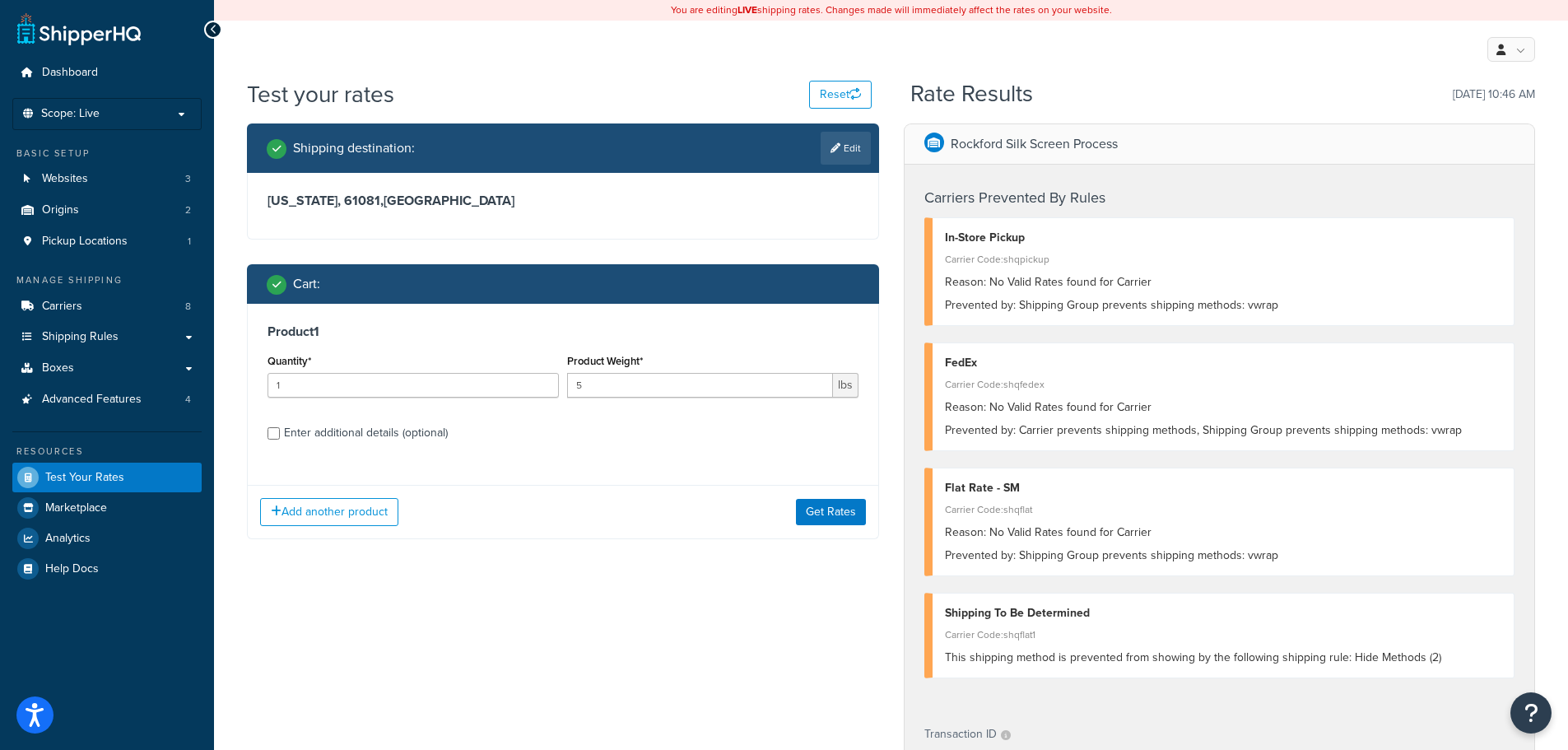
click at [418, 442] on div "Enter additional details (optional)" at bounding box center [366, 433] width 164 height 23
click at [279, 440] on input "Enter additional details (optional)" at bounding box center [274, 433] width 12 height 12
checkbox input "true"
select select "56368"
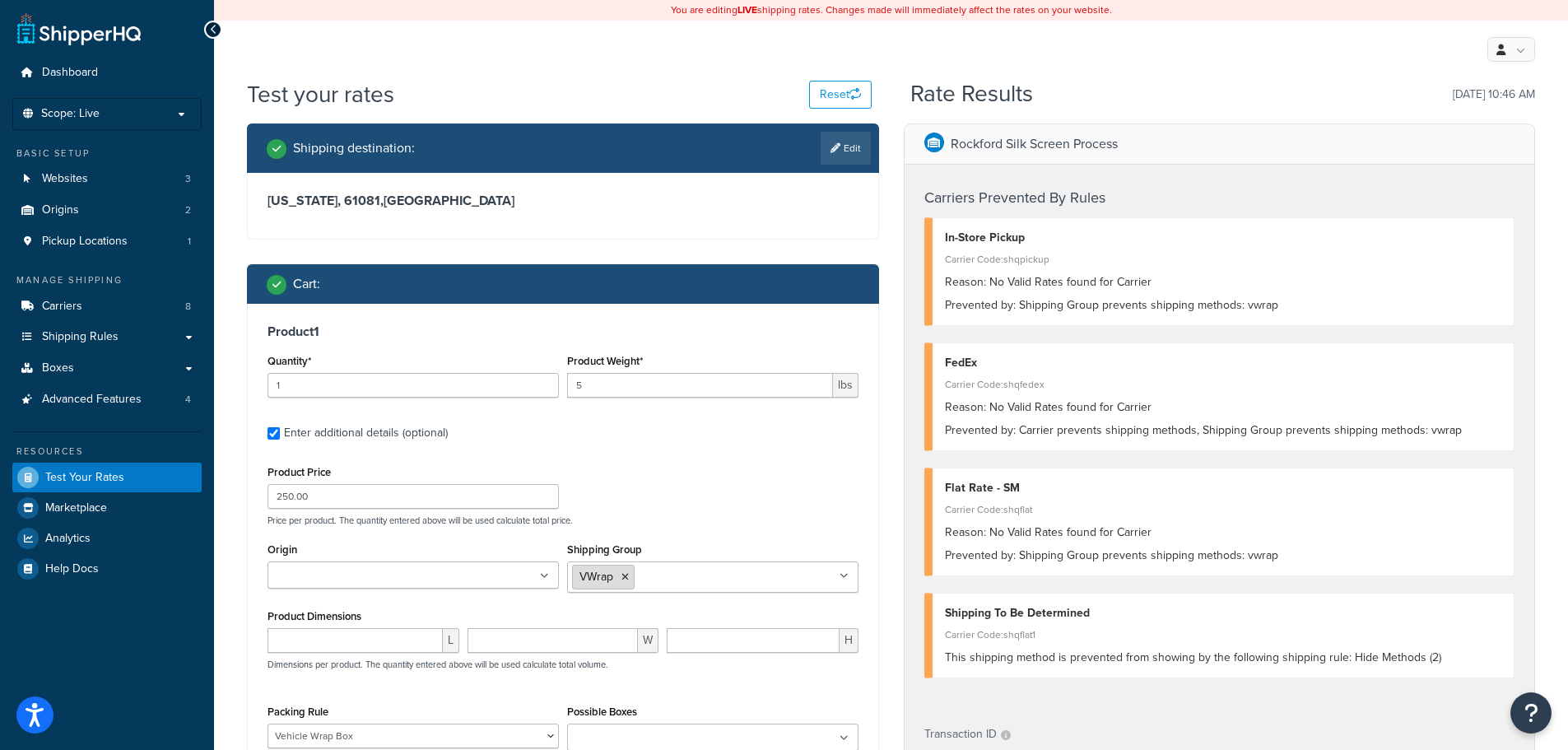
click at [627, 577] on icon at bounding box center [625, 577] width 7 height 10
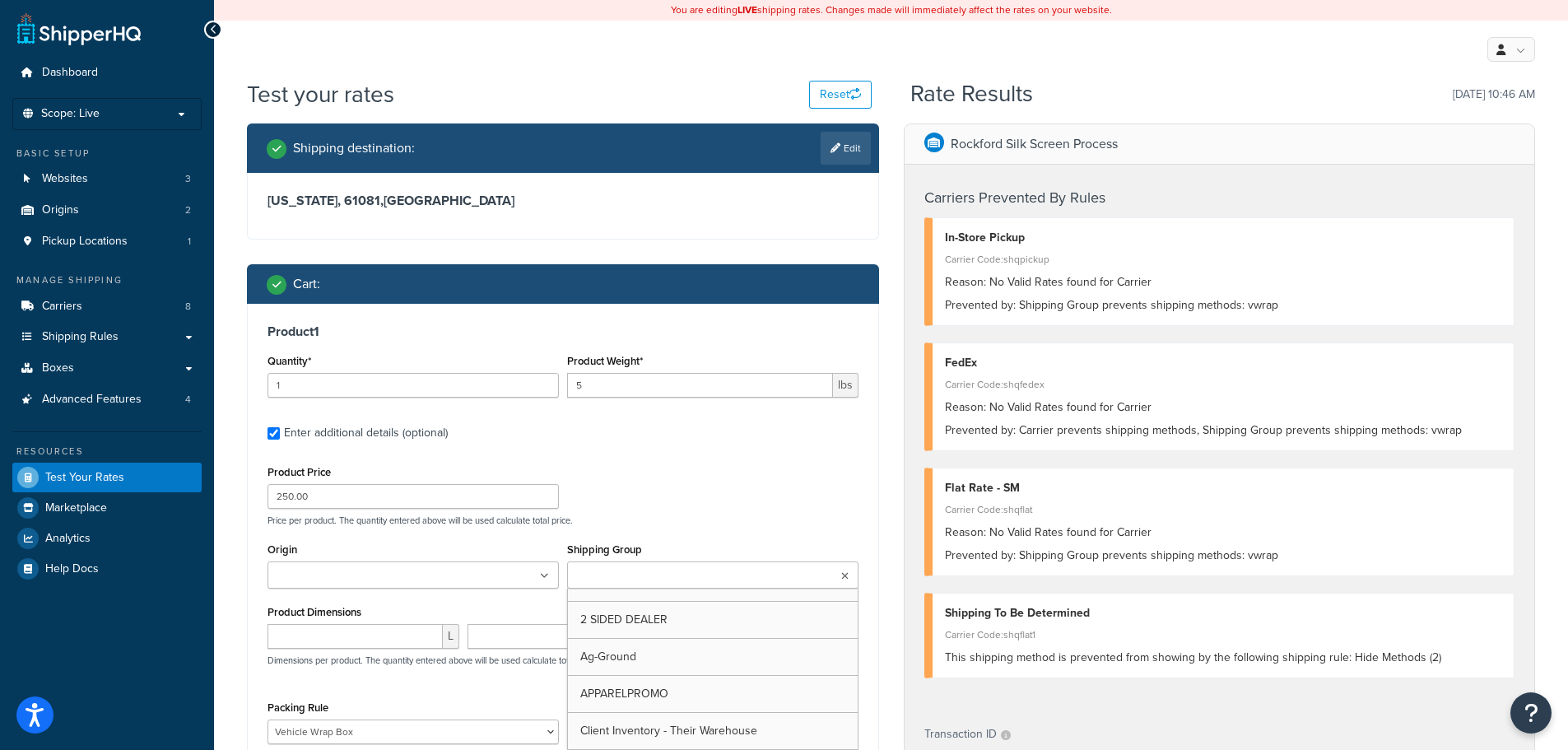
click at [764, 472] on div "Product Price 250.00 Price per product. The quantity entered above will be used…" at bounding box center [562, 493] width 599 height 65
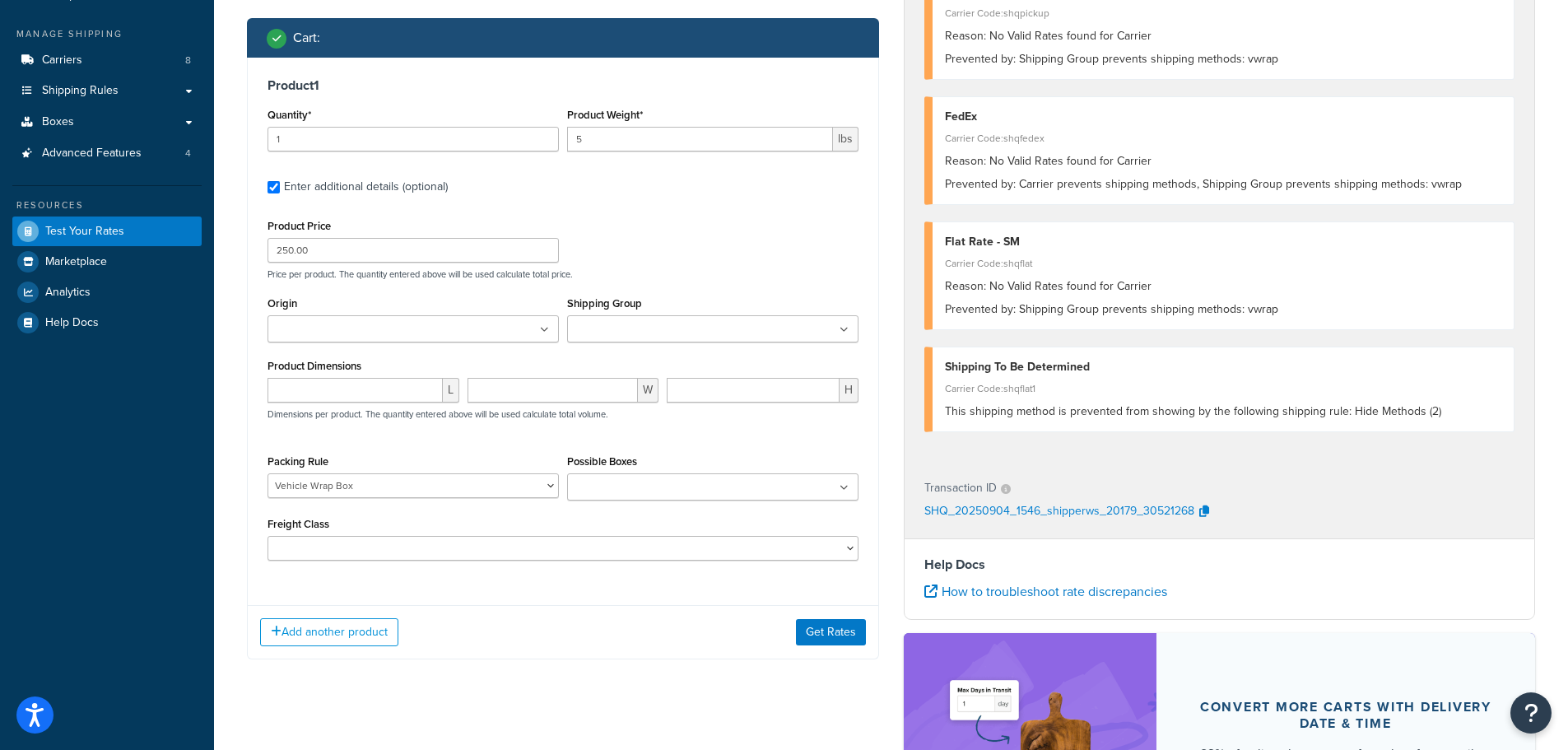
scroll to position [329, 0]
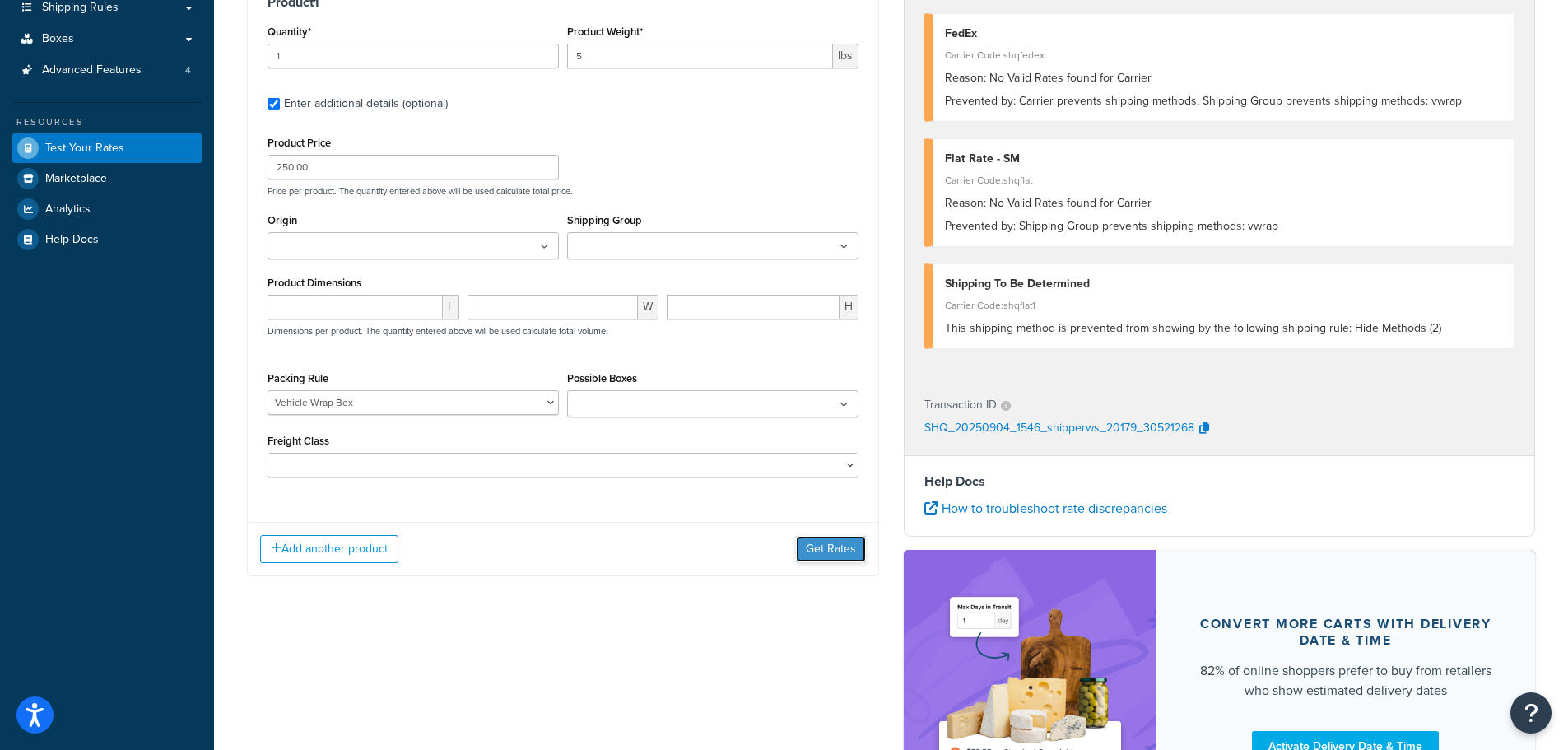
click at [811, 541] on button "Get Rates" at bounding box center [830, 549] width 70 height 27
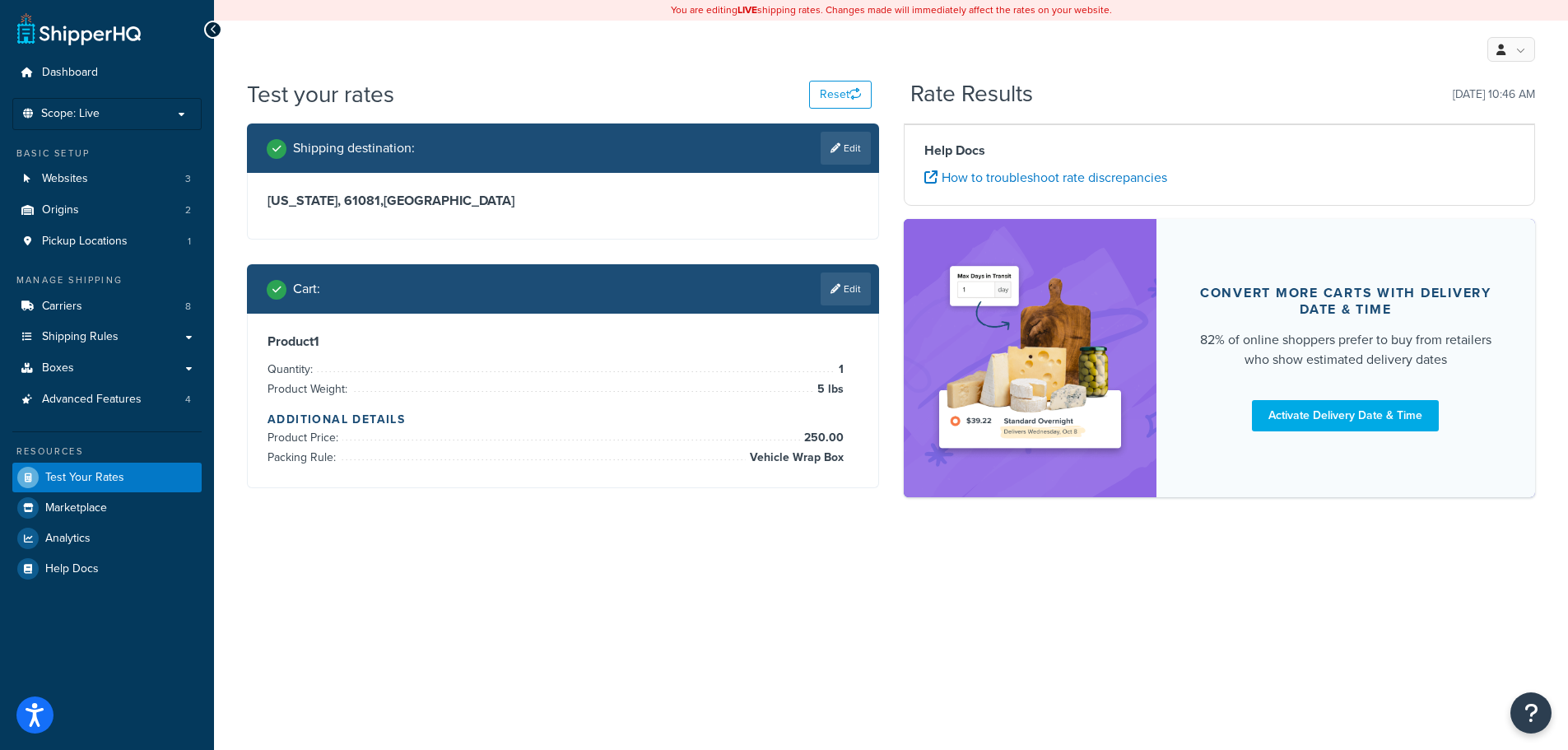
scroll to position [0, 0]
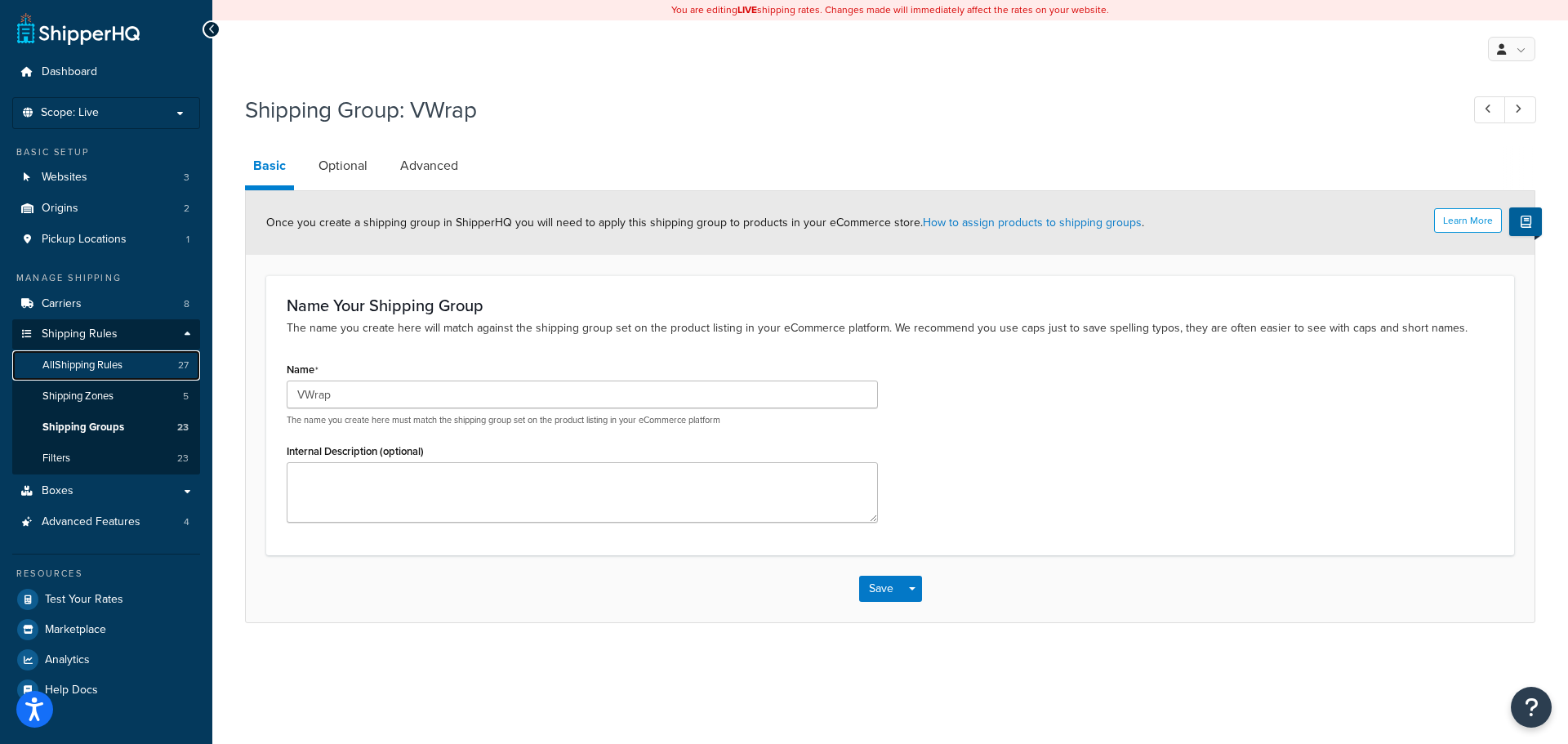
click at [112, 362] on span "All Shipping Rules" at bounding box center [82, 365] width 80 height 14
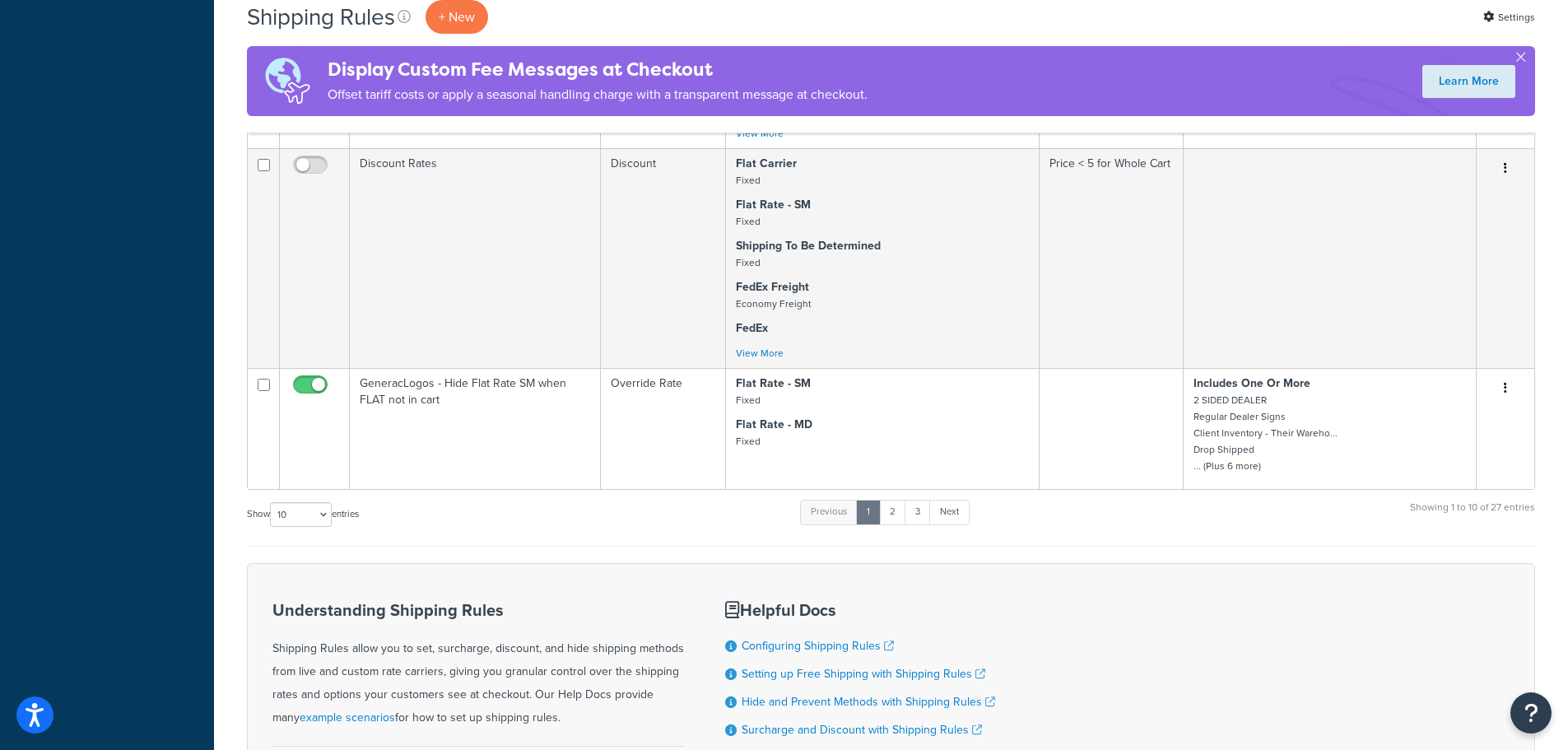
scroll to position [1399, 0]
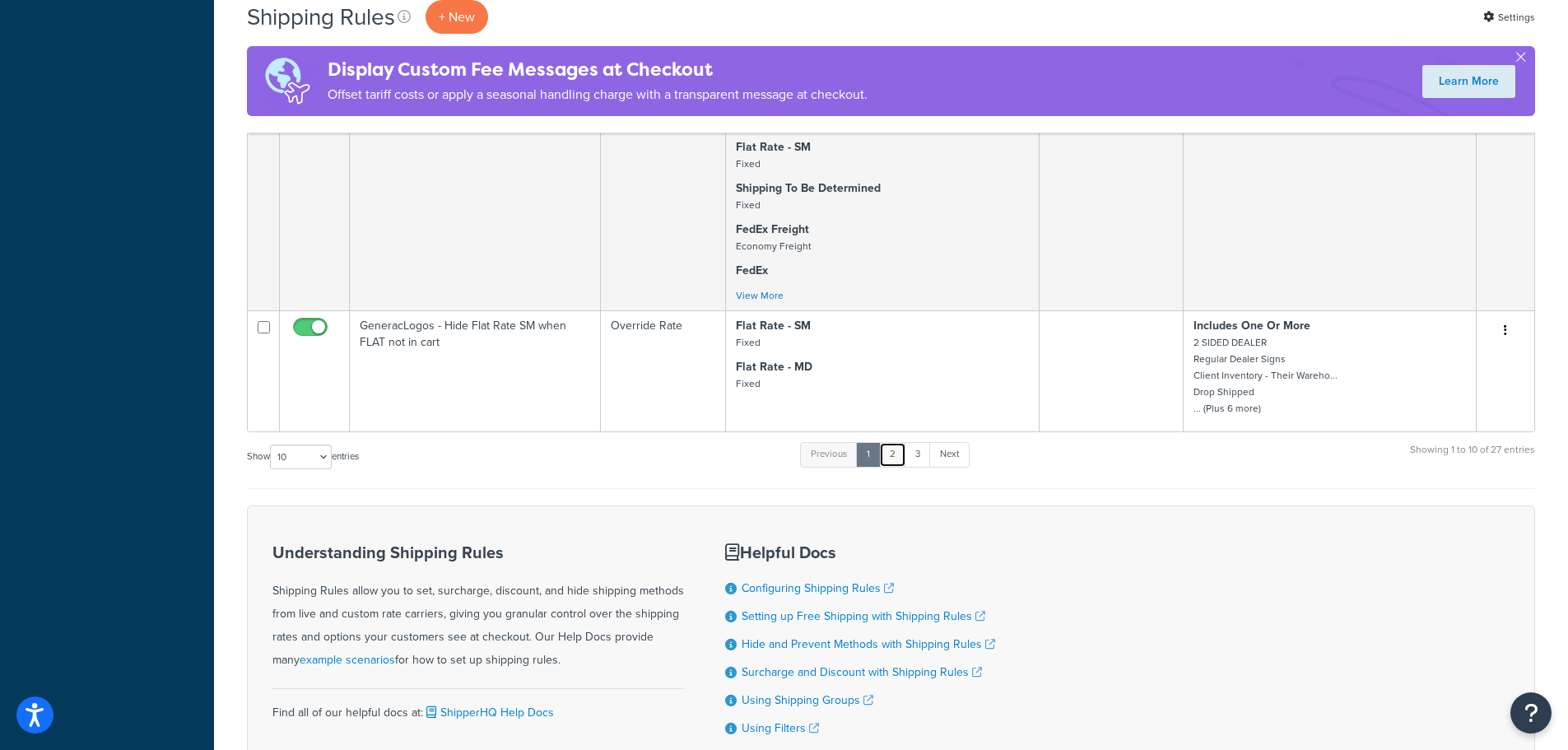
click at [894, 452] on link "2" at bounding box center [893, 455] width 28 height 25
